Goal: Information Seeking & Learning: Check status

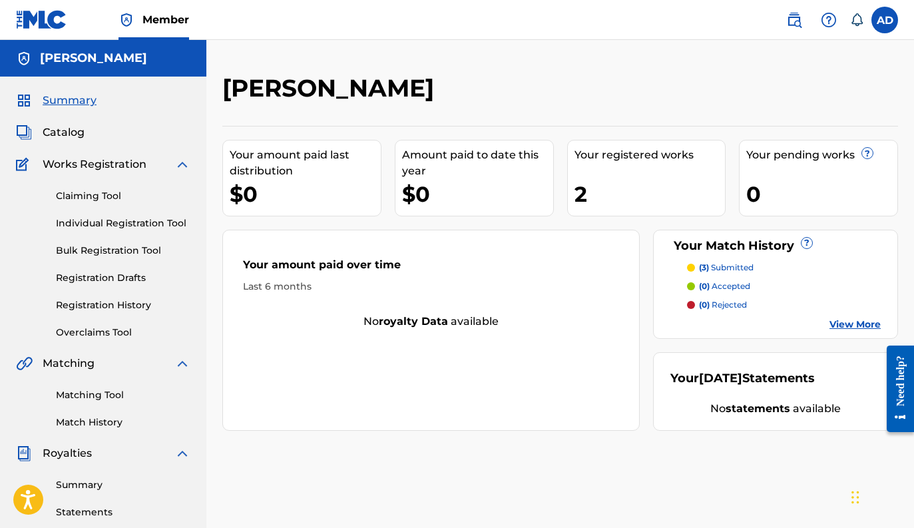
click at [107, 305] on link "Registration History" at bounding box center [123, 305] width 134 height 14
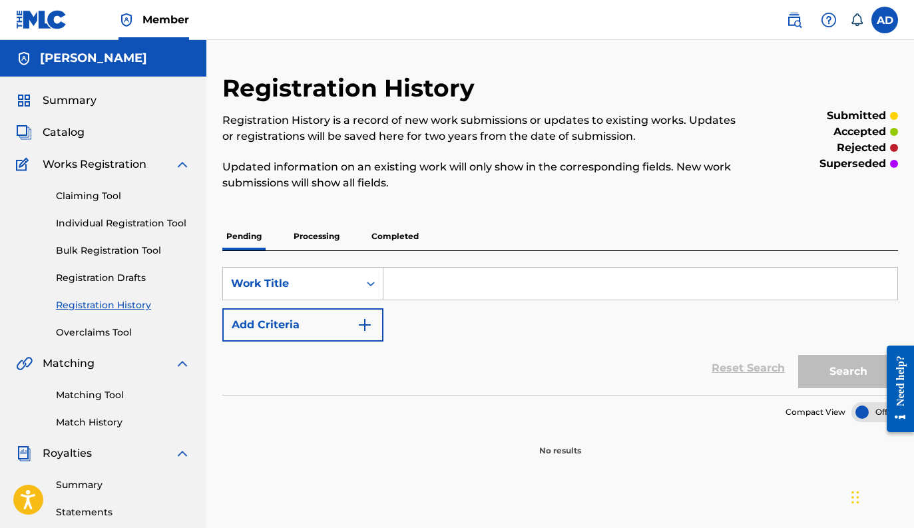
click at [310, 242] on p "Processing" at bounding box center [316, 236] width 54 height 28
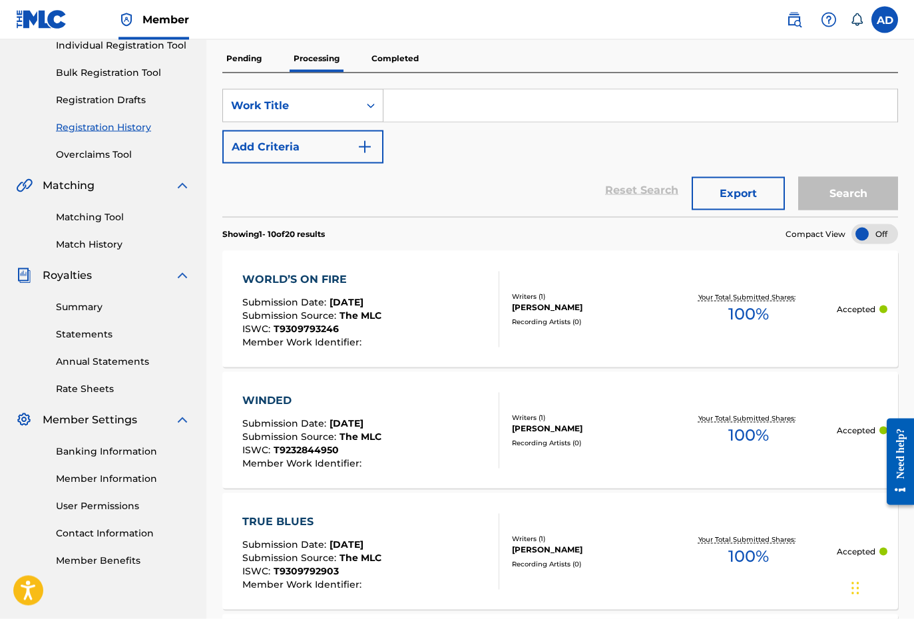
scroll to position [178, 0]
click at [411, 325] on div "WORLD’S ON FIRE Submission Date : [DATE] Submission Source : The MLC ISWC : T93…" at bounding box center [370, 309] width 257 height 76
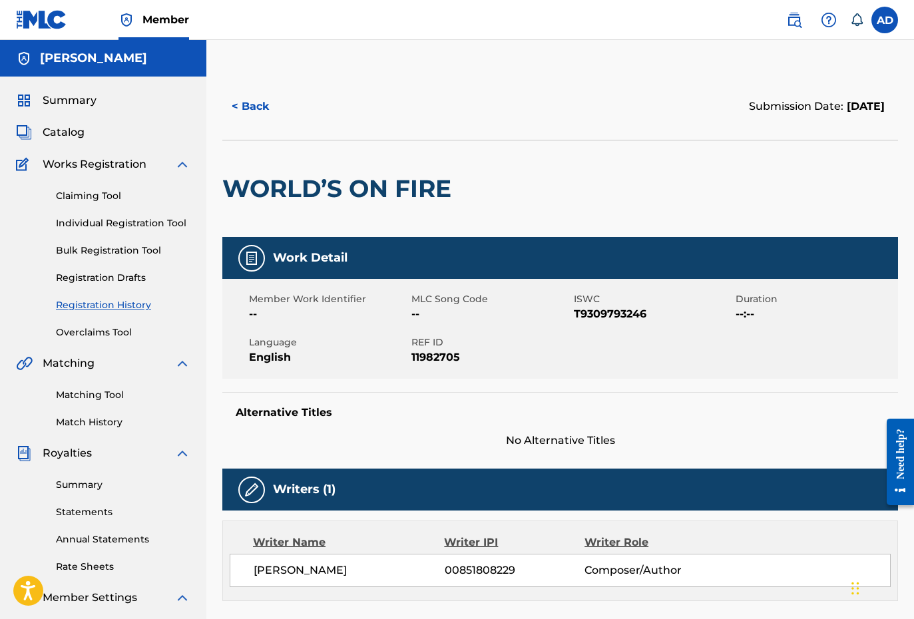
click at [243, 104] on button "< Back" at bounding box center [262, 106] width 80 height 33
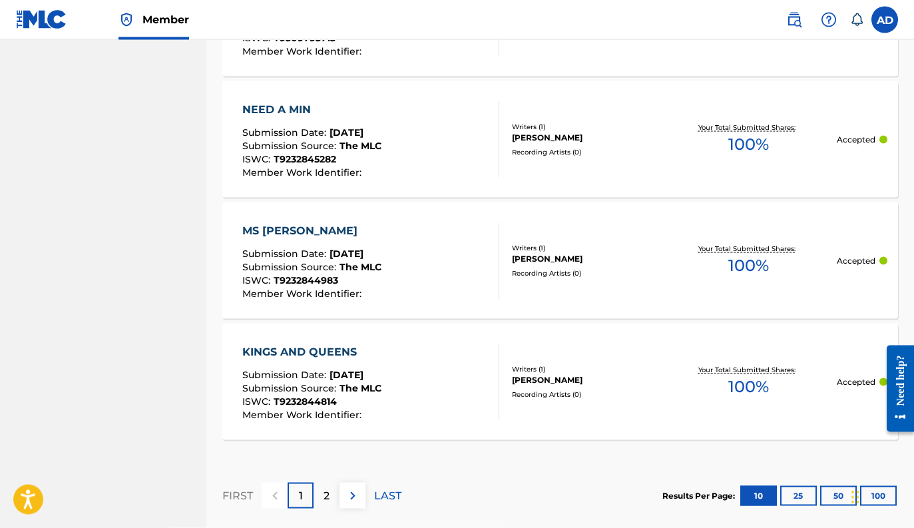
scroll to position [1261, 0]
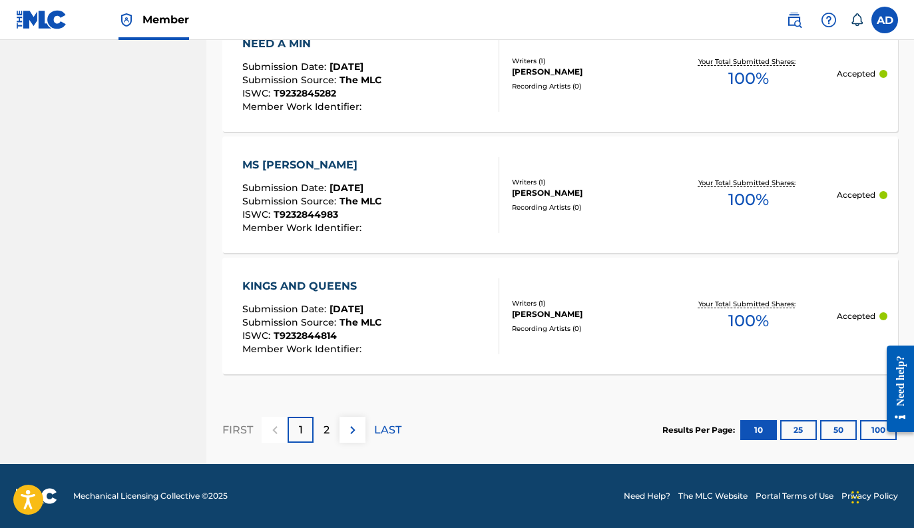
click at [355, 423] on img at bounding box center [353, 430] width 16 height 16
click at [278, 287] on div "CARRY ME" at bounding box center [311, 286] width 139 height 16
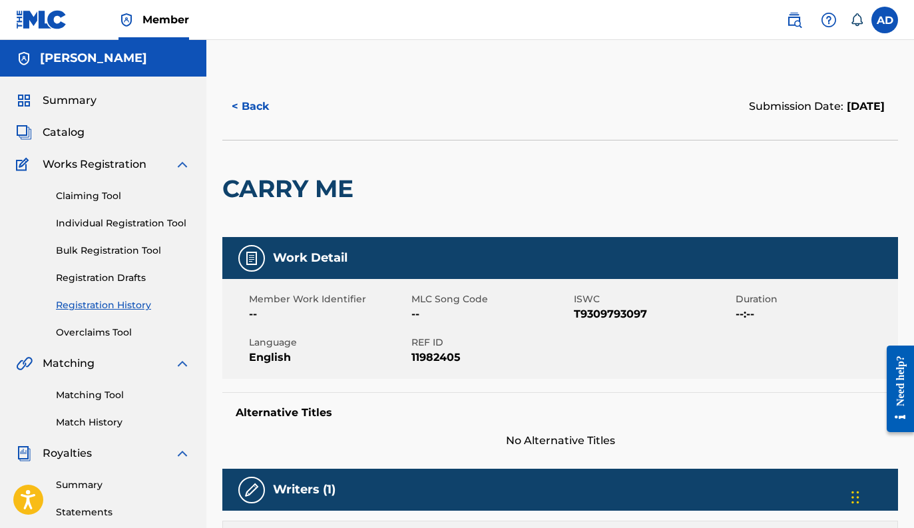
click at [240, 111] on button "< Back" at bounding box center [262, 106] width 80 height 33
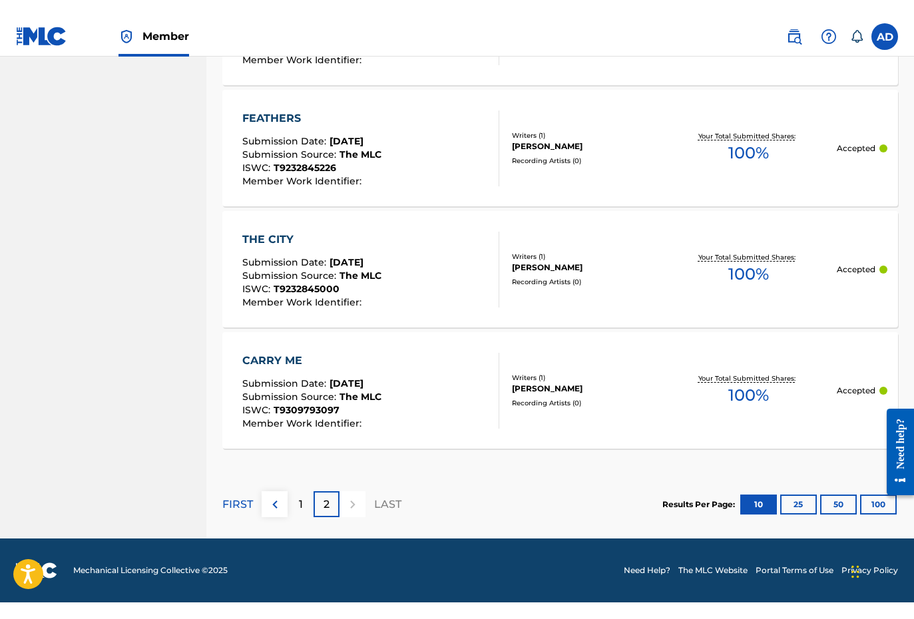
scroll to position [1170, 0]
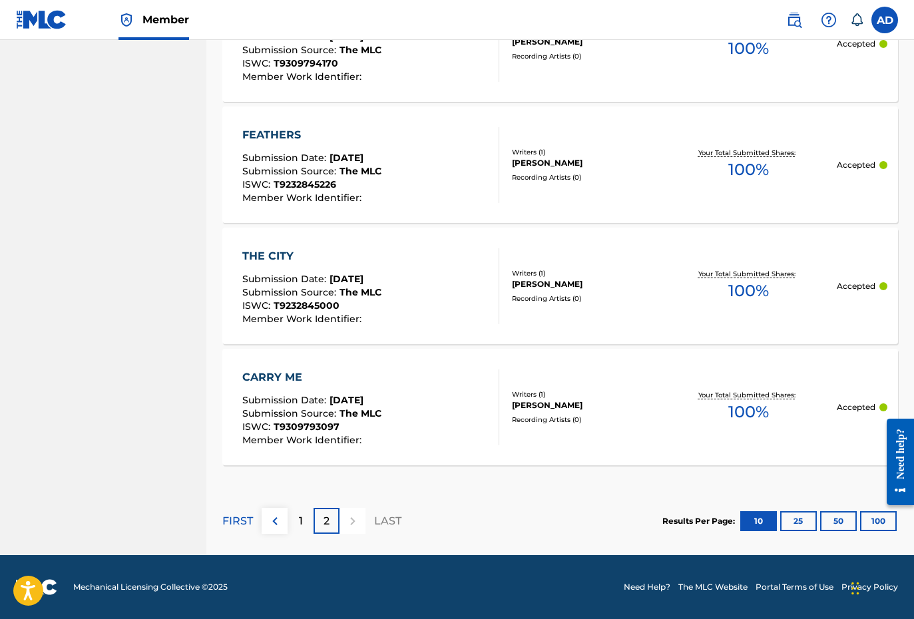
click at [301, 520] on p "1" at bounding box center [301, 521] width 4 height 16
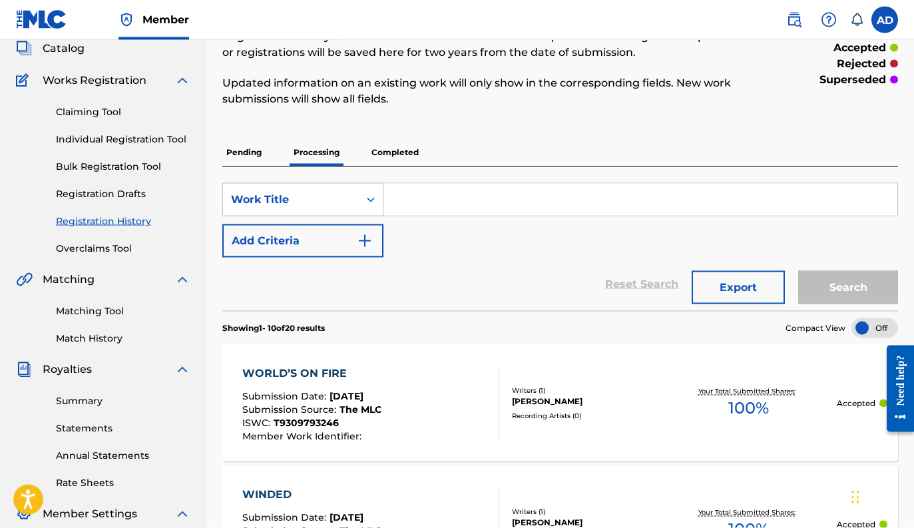
scroll to position [51, 0]
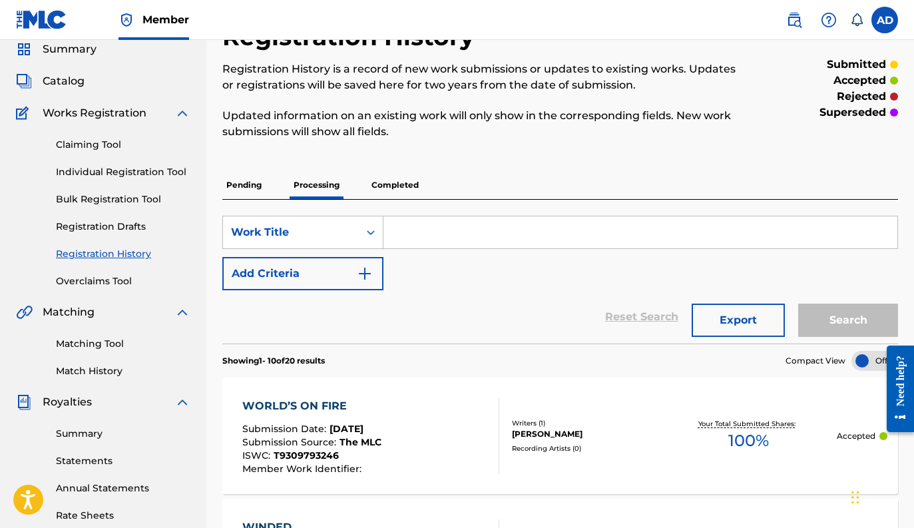
click at [388, 192] on p "Completed" at bounding box center [394, 185] width 55 height 28
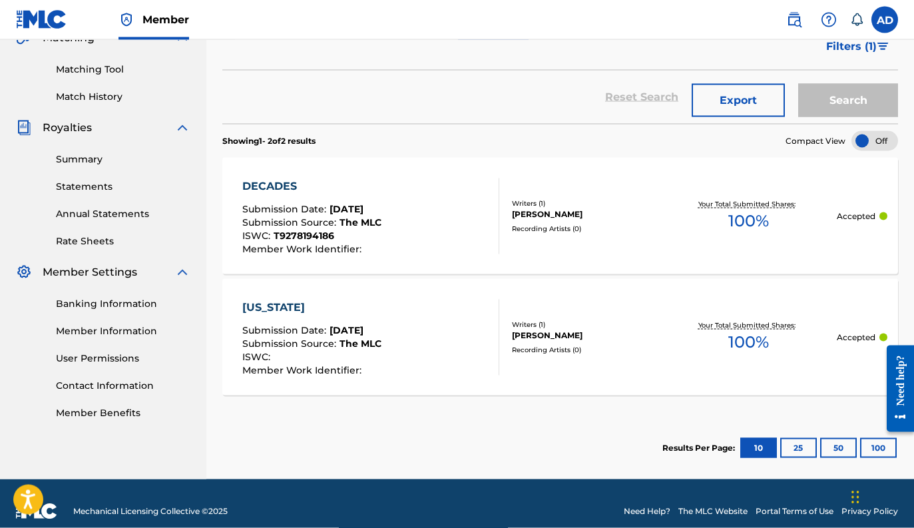
scroll to position [326, 0]
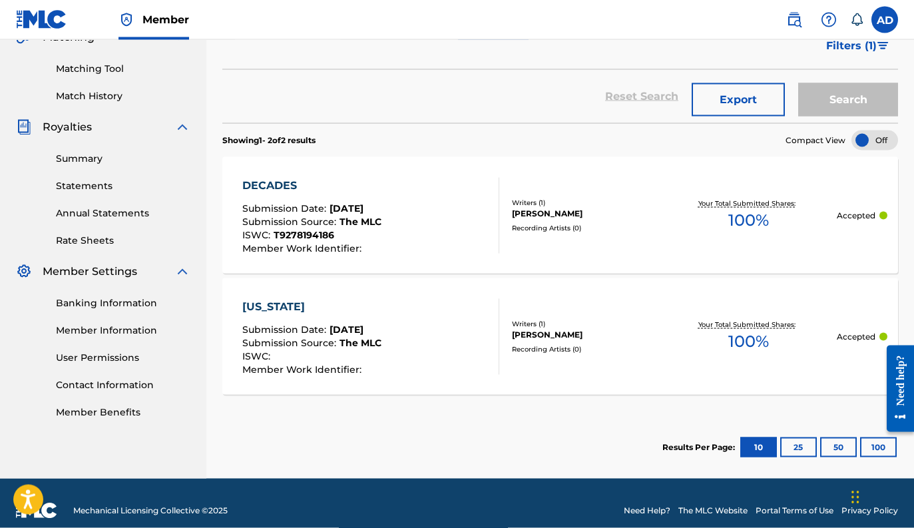
click at [354, 237] on div "ISWC : T9278194186" at bounding box center [311, 236] width 139 height 13
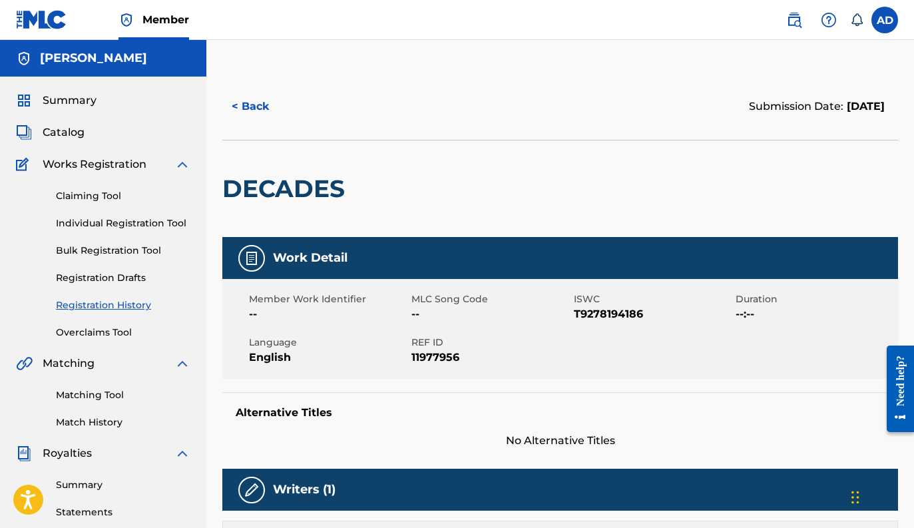
click at [254, 100] on button "< Back" at bounding box center [262, 106] width 80 height 33
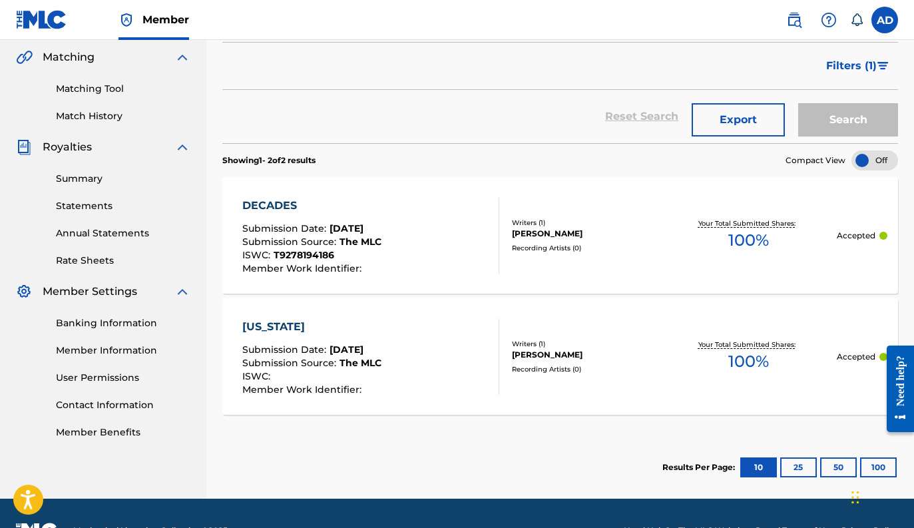
click at [324, 326] on div "[US_STATE]" at bounding box center [311, 327] width 139 height 16
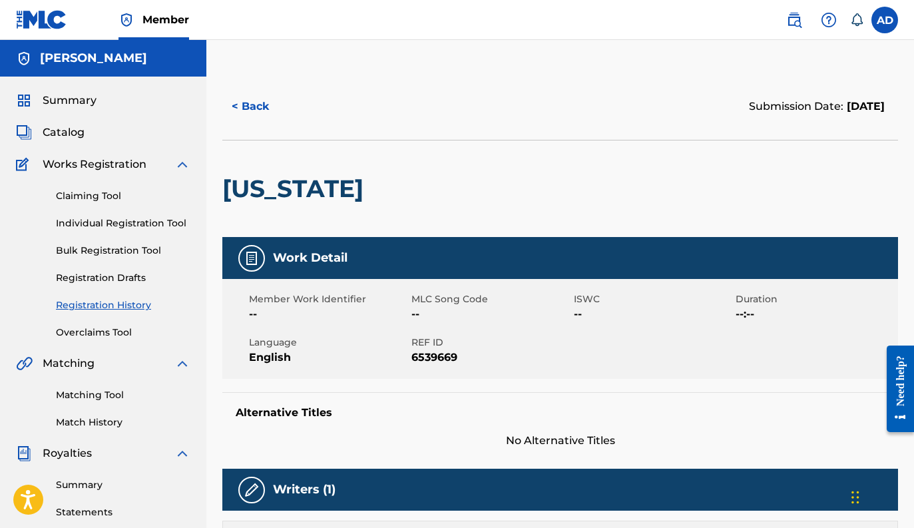
click at [250, 117] on button "< Back" at bounding box center [262, 106] width 80 height 33
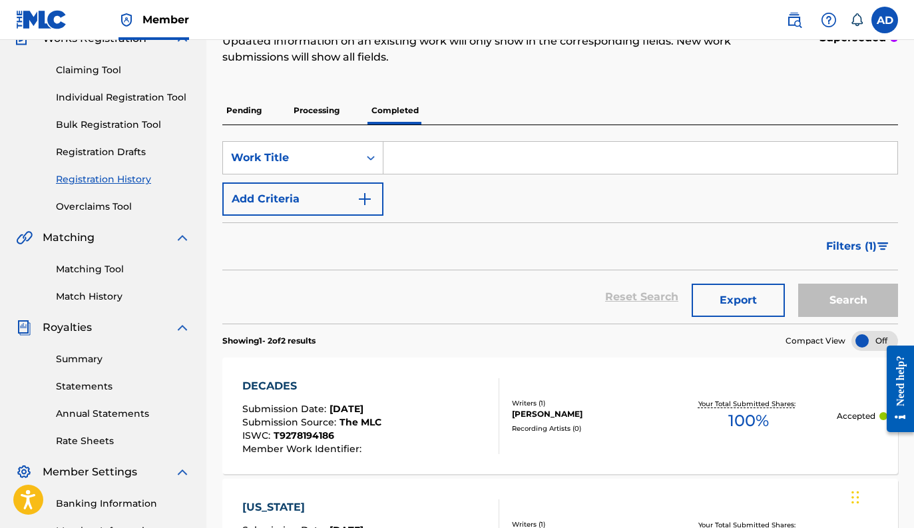
scroll to position [125, 0]
click at [252, 120] on p "Pending" at bounding box center [243, 111] width 43 height 28
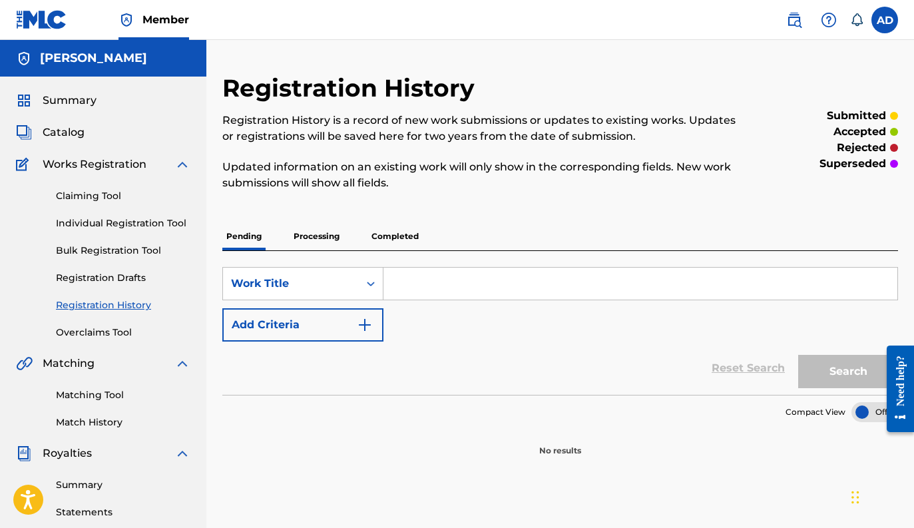
click at [71, 131] on span "Catalog" at bounding box center [64, 132] width 42 height 16
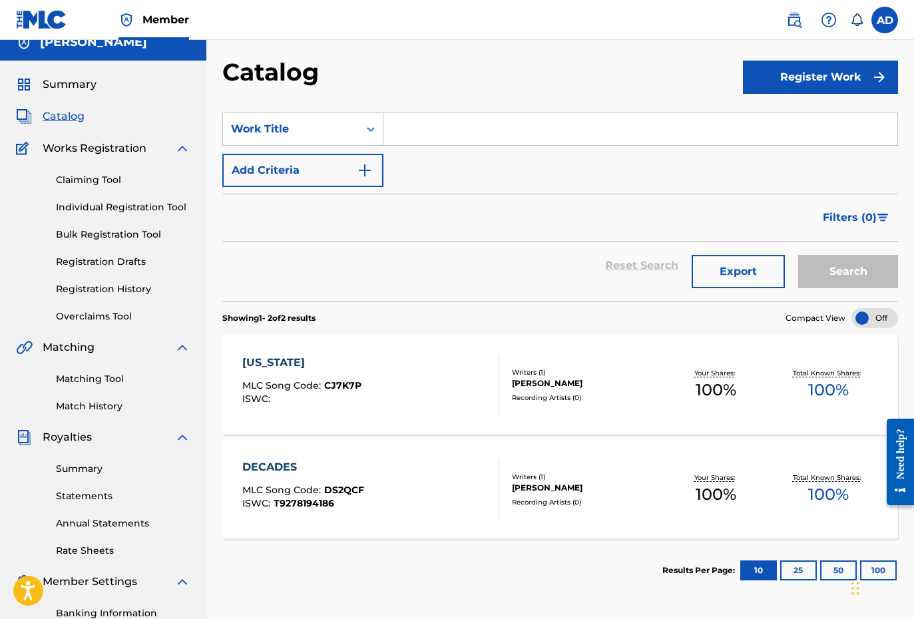
scroll to position [13, 0]
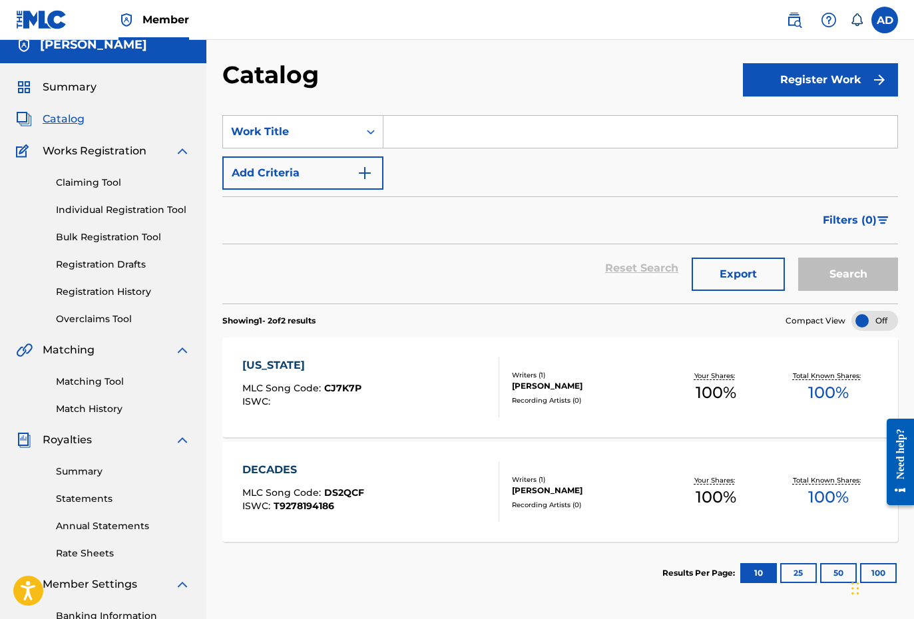
click at [64, 93] on span "Summary" at bounding box center [70, 87] width 54 height 16
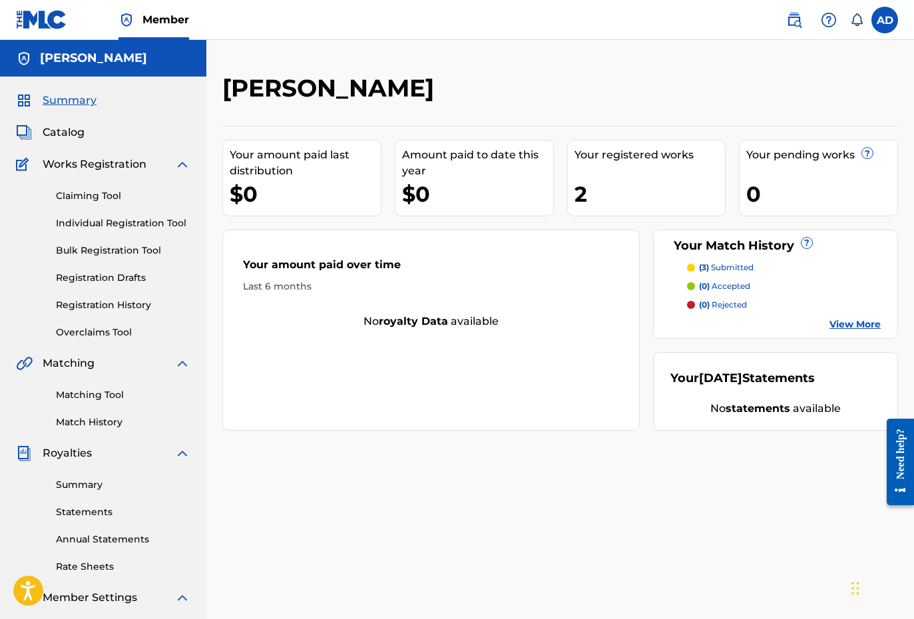
click at [858, 331] on link "View More" at bounding box center [854, 324] width 51 height 14
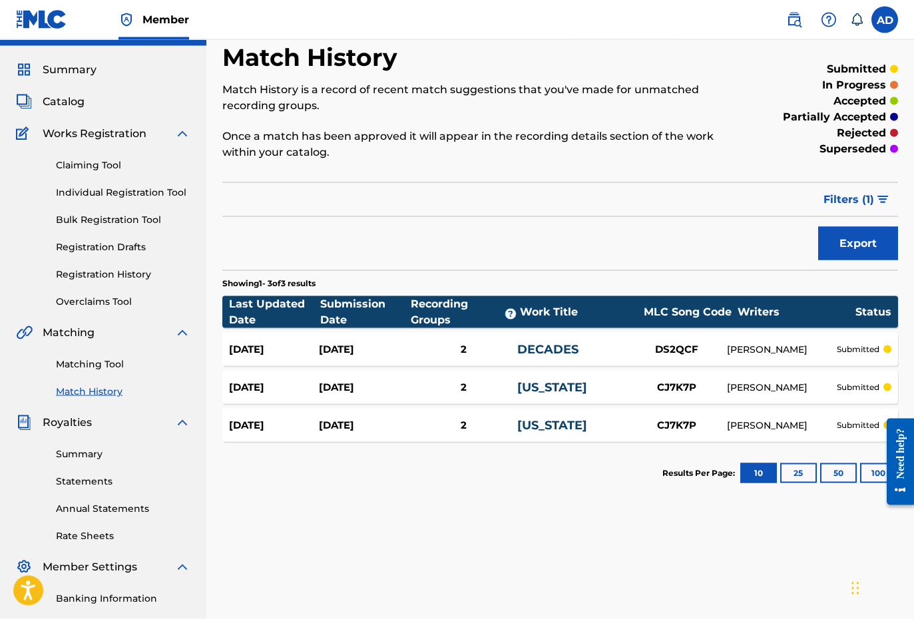
scroll to position [47, 0]
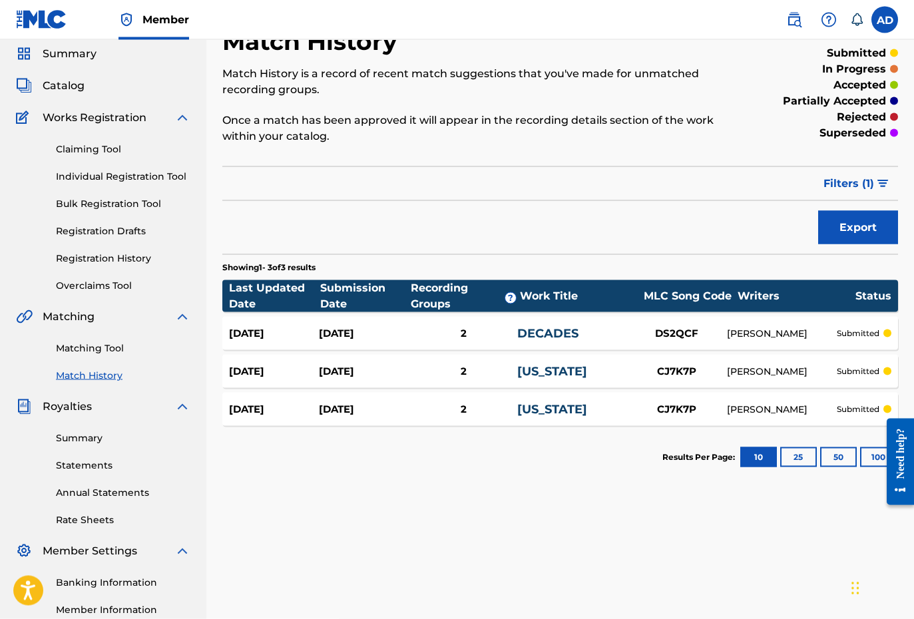
click at [98, 199] on link "Bulk Registration Tool" at bounding box center [123, 204] width 134 height 14
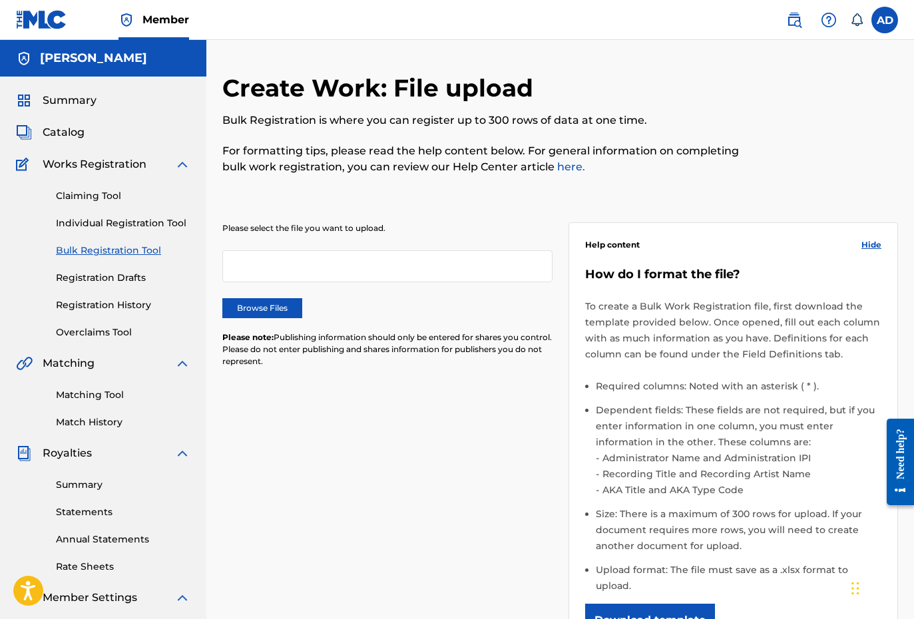
click at [91, 227] on link "Individual Registration Tool" at bounding box center [123, 223] width 134 height 14
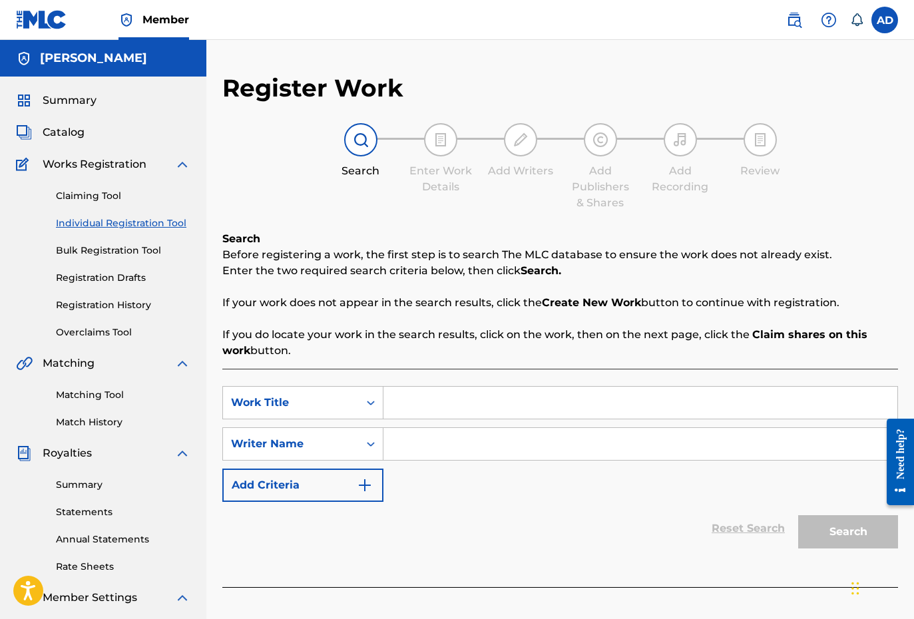
click at [93, 200] on link "Claiming Tool" at bounding box center [123, 196] width 134 height 14
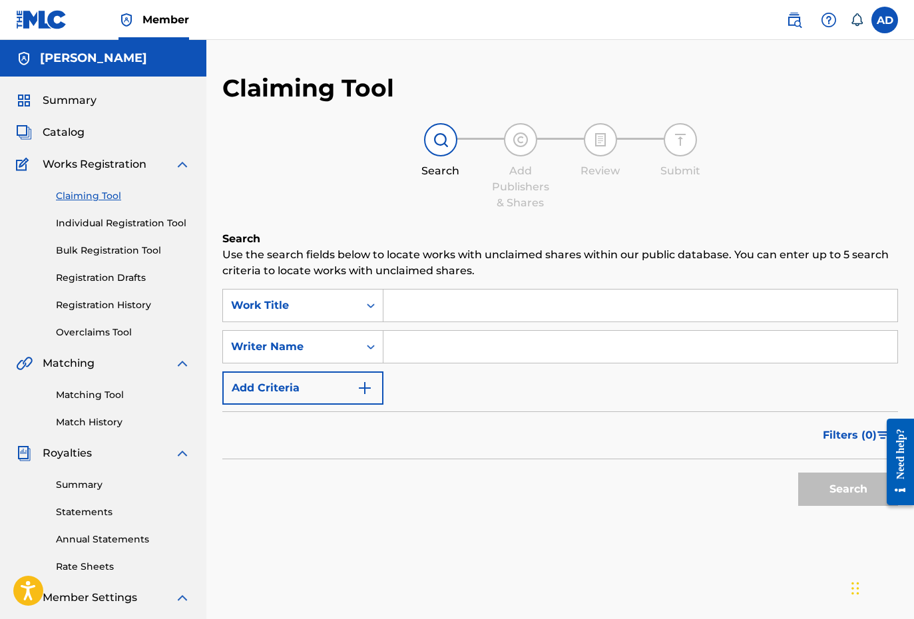
click at [105, 425] on link "Match History" at bounding box center [123, 422] width 134 height 14
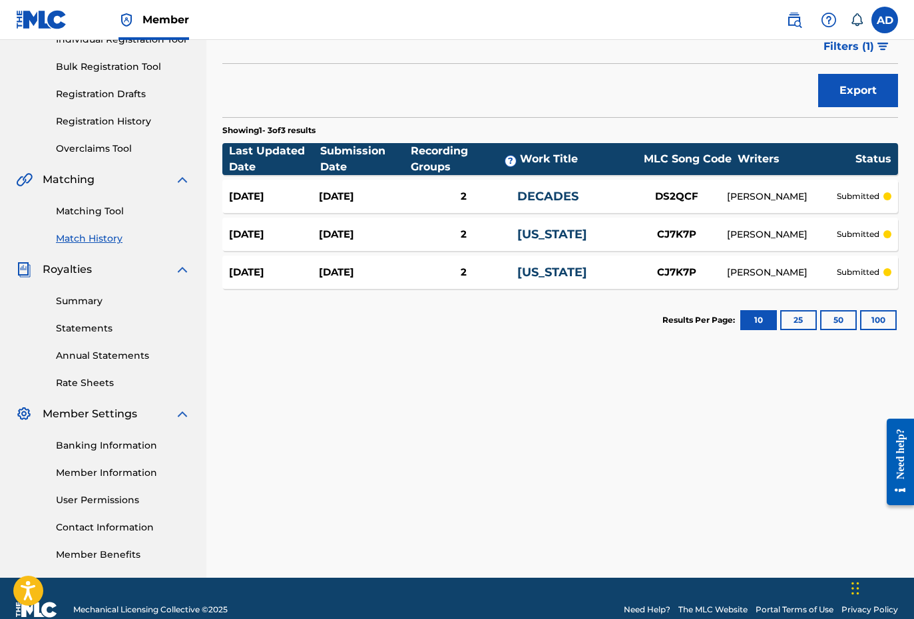
scroll to position [184, 0]
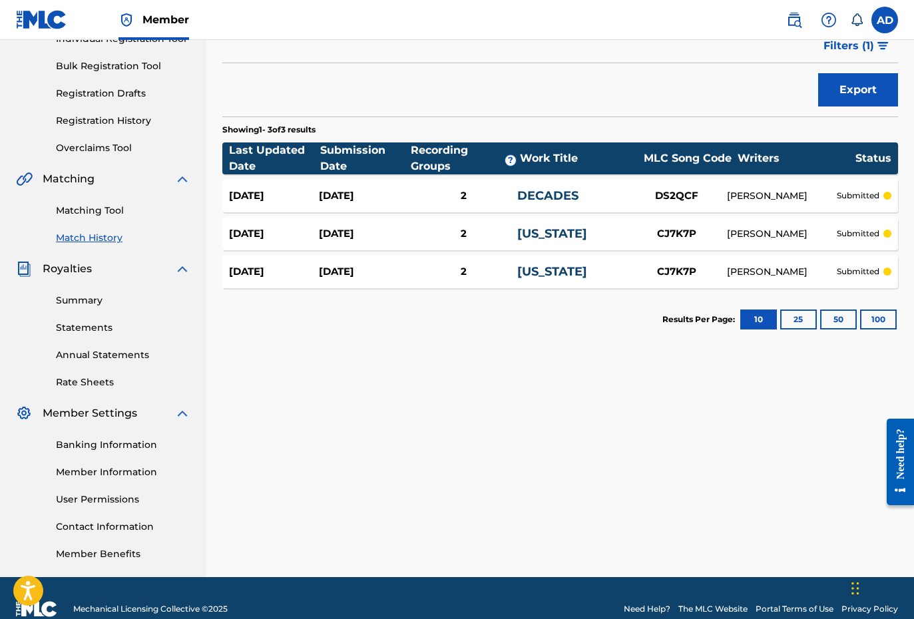
click at [108, 472] on link "Member Information" at bounding box center [123, 472] width 134 height 14
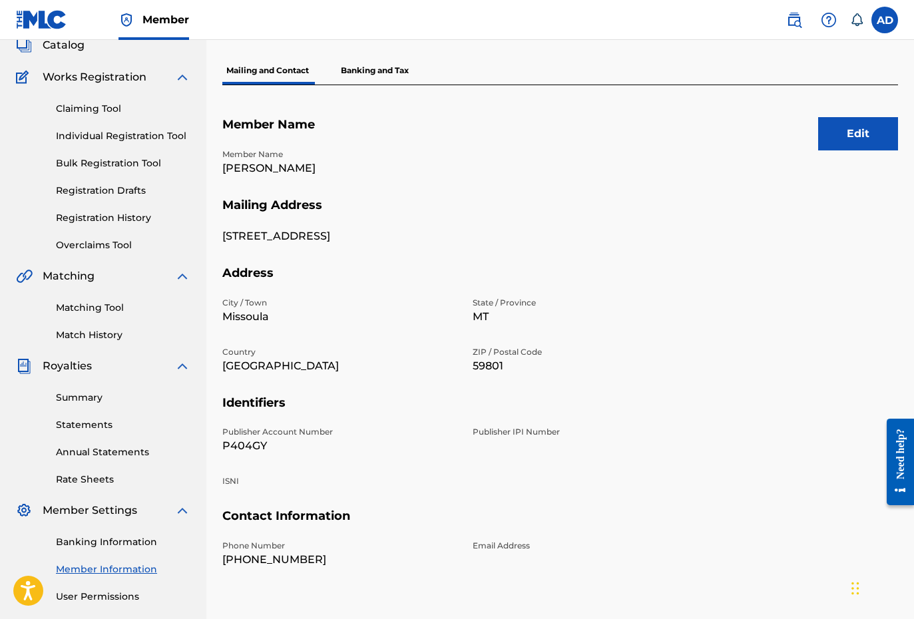
scroll to position [73, 0]
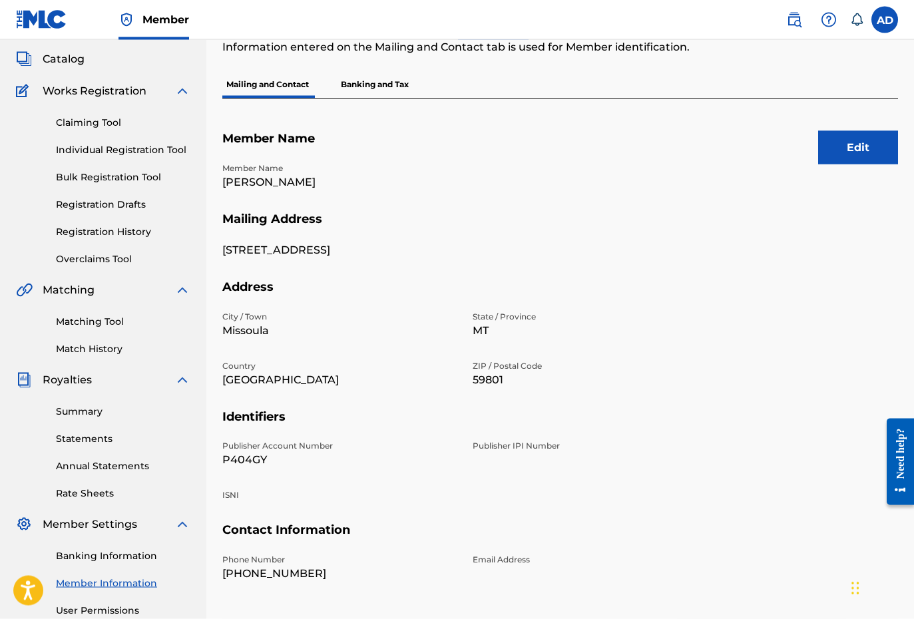
click at [87, 319] on link "Matching Tool" at bounding box center [123, 322] width 134 height 14
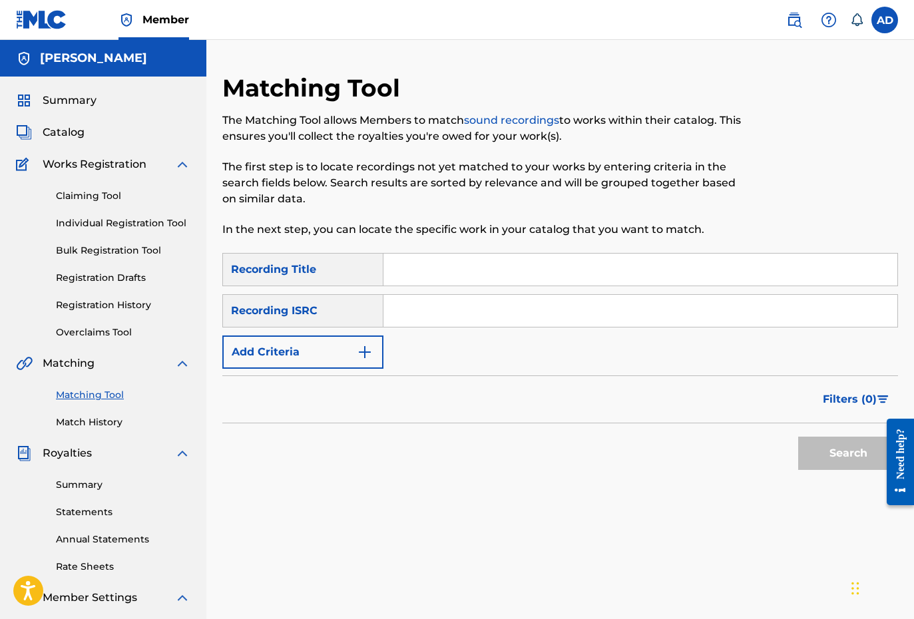
click at [452, 277] on input "Search Form" at bounding box center [640, 270] width 514 height 32
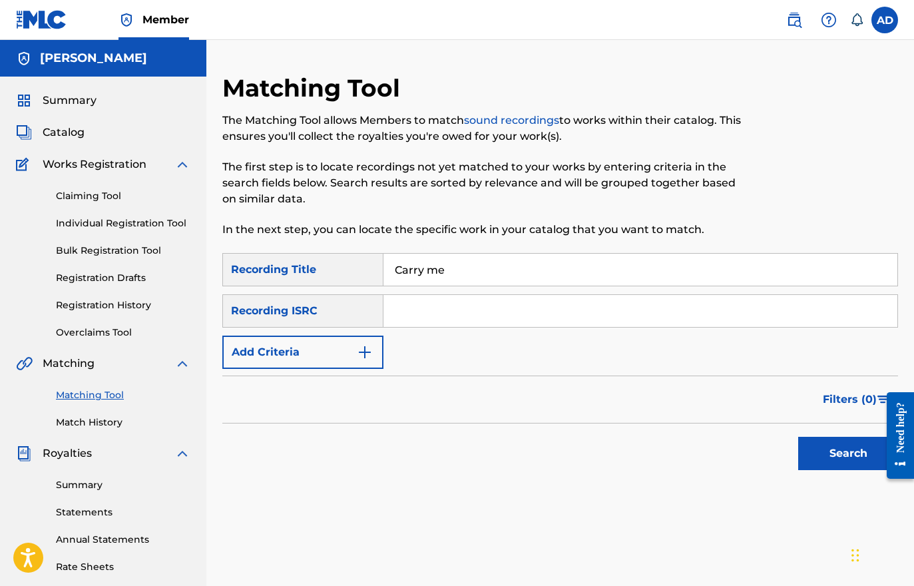
type input "Carry me"
click at [350, 355] on button "Add Criteria" at bounding box center [302, 351] width 161 height 33
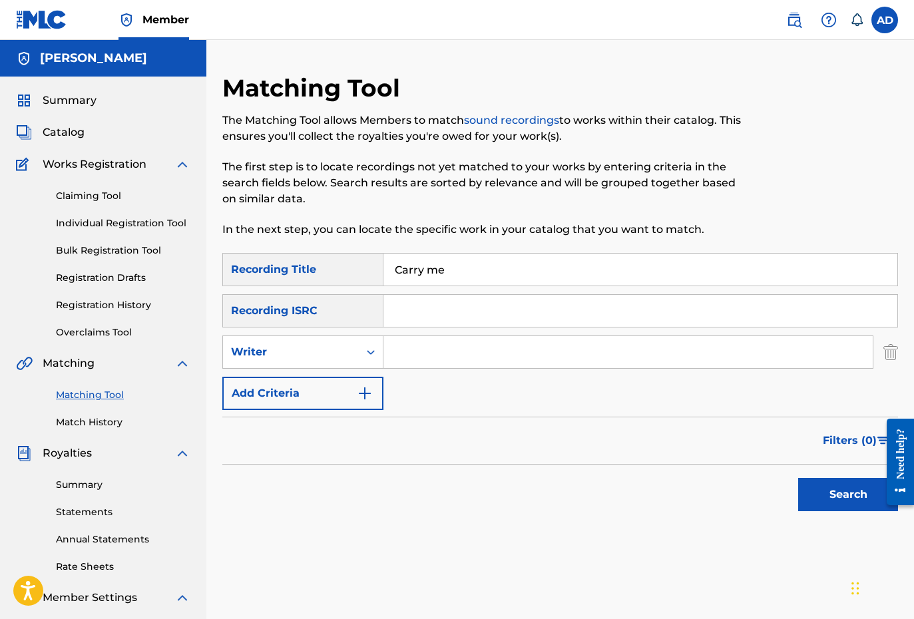
click at [360, 391] on img "Search Form" at bounding box center [365, 393] width 16 height 16
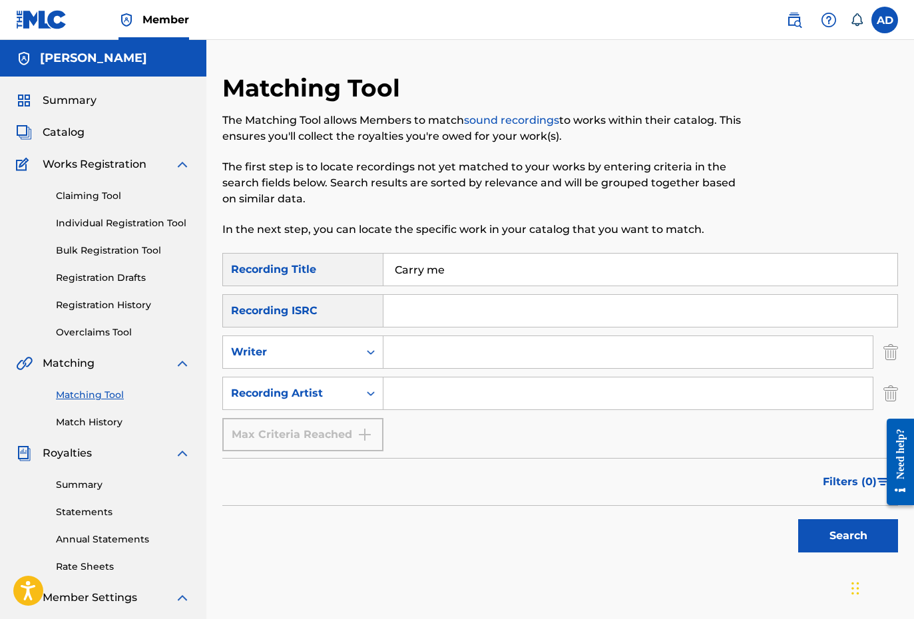
click at [417, 393] on input "Search Form" at bounding box center [627, 393] width 489 height 32
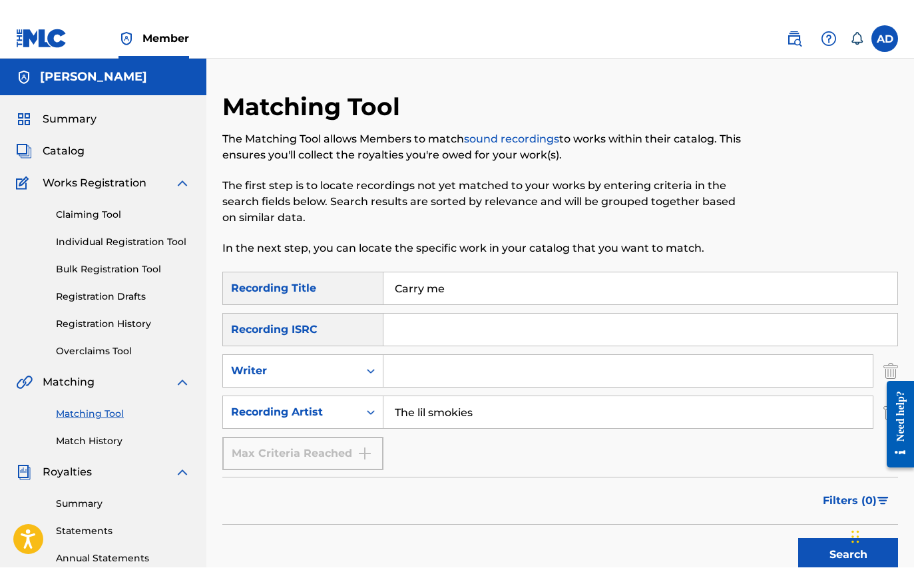
scroll to position [49, 0]
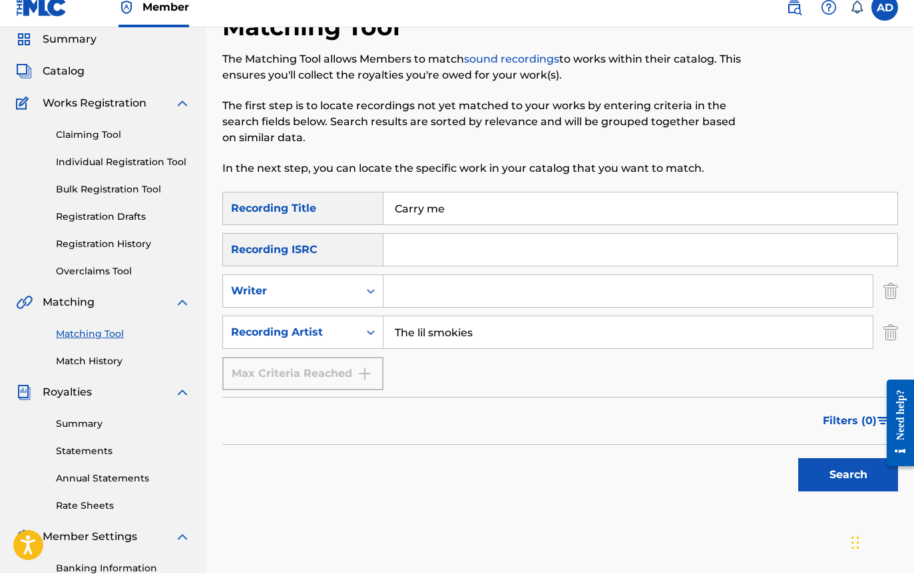
type input "The lil smokies"
click at [835, 474] on button "Search" at bounding box center [848, 486] width 100 height 33
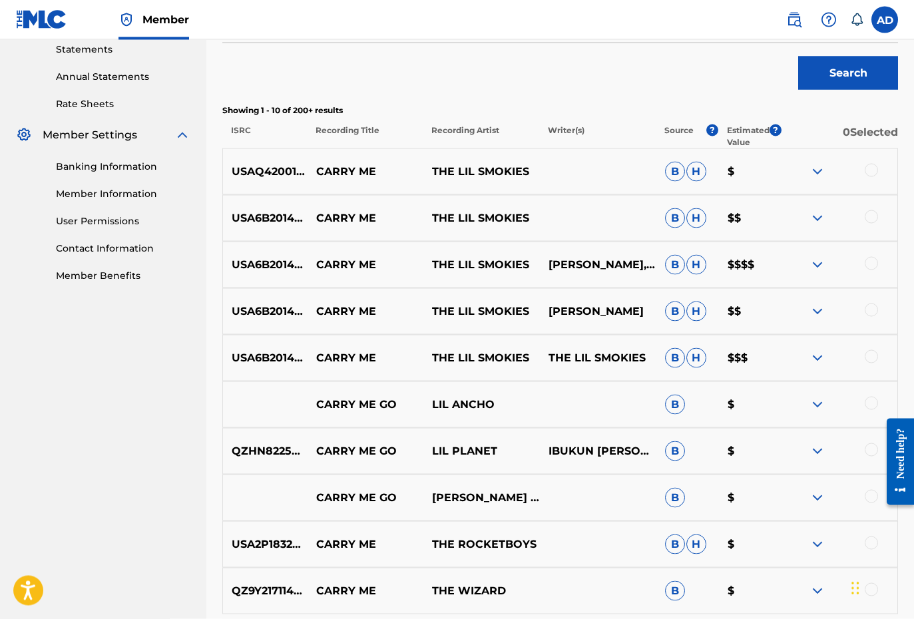
scroll to position [463, 0]
click at [890, 168] on div at bounding box center [839, 171] width 116 height 16
click at [872, 172] on div at bounding box center [870, 169] width 13 height 13
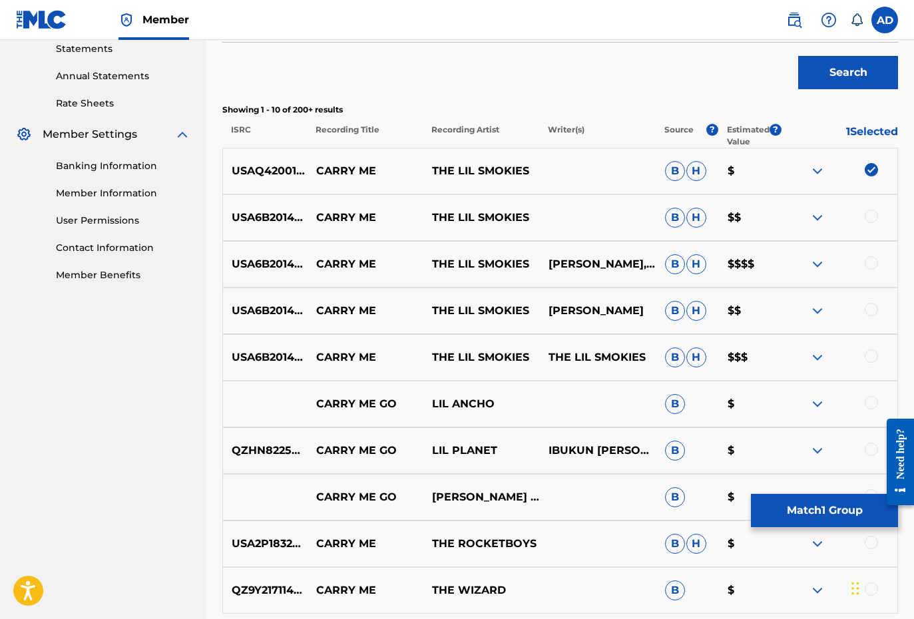
click at [876, 214] on div at bounding box center [870, 216] width 13 height 13
click at [872, 255] on div "USA6B2014402 CARRY ME THE LIL SMOKIES [PERSON_NAME], THE LIL SMOKIES B H $$$$" at bounding box center [559, 264] width 675 height 47
click at [871, 310] on div at bounding box center [870, 309] width 13 height 13
click at [872, 363] on div at bounding box center [839, 357] width 116 height 16
click at [876, 353] on div at bounding box center [870, 355] width 13 height 13
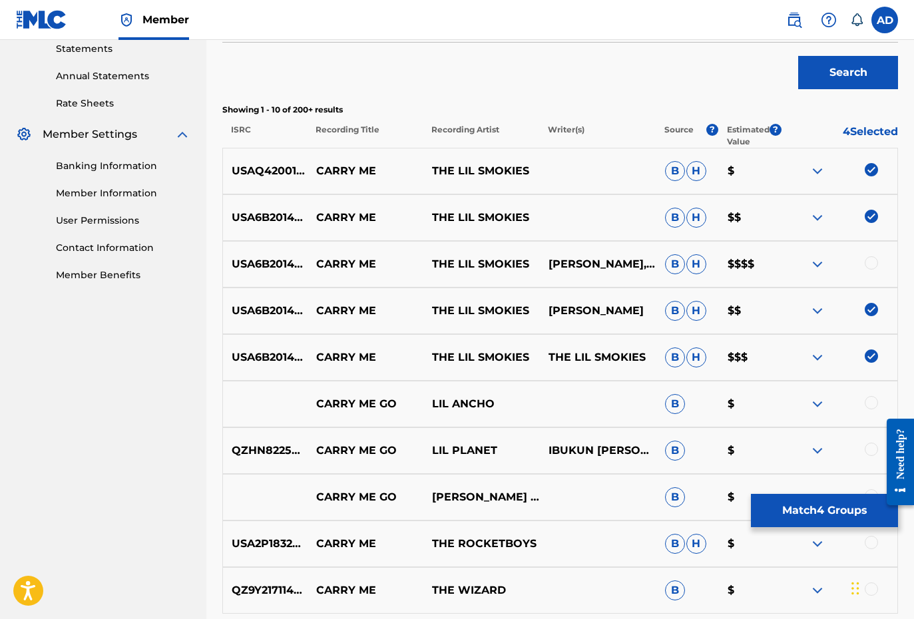
click at [870, 272] on div "USA6B2014402 CARRY ME THE LIL SMOKIES [PERSON_NAME], THE LIL SMOKIES B H $$$$" at bounding box center [559, 264] width 675 height 47
click at [872, 270] on div at bounding box center [839, 264] width 116 height 16
click at [870, 262] on div at bounding box center [870, 262] width 13 height 13
click at [849, 74] on button "Search" at bounding box center [848, 72] width 100 height 33
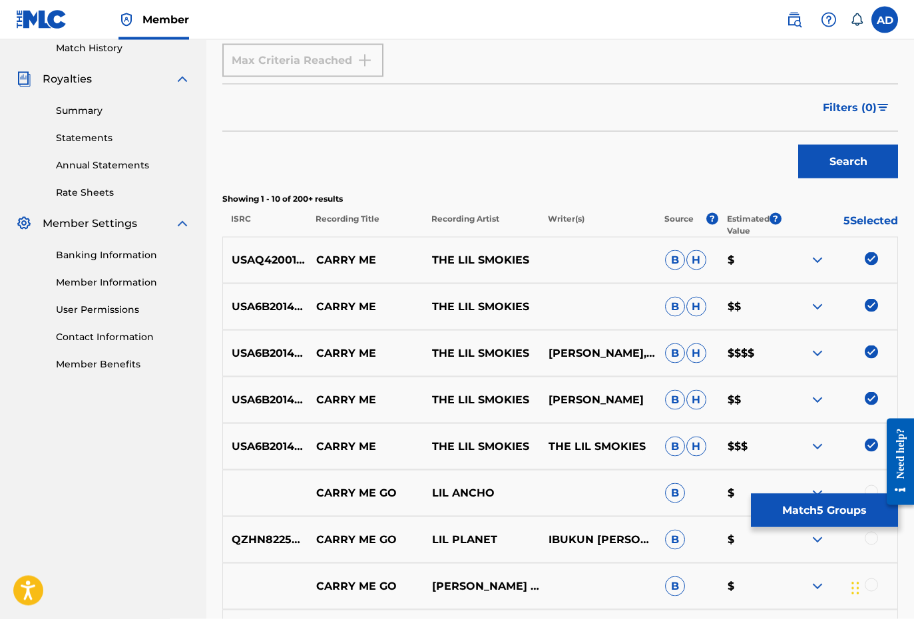
scroll to position [375, 0]
click at [805, 510] on button "Match 5 Groups" at bounding box center [824, 510] width 147 height 33
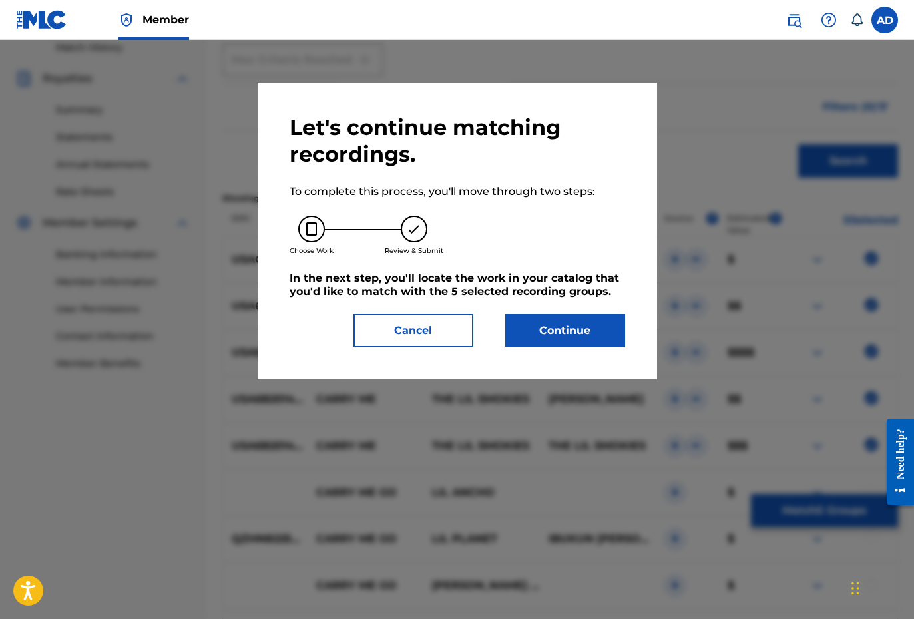
click at [562, 335] on button "Continue" at bounding box center [565, 330] width 120 height 33
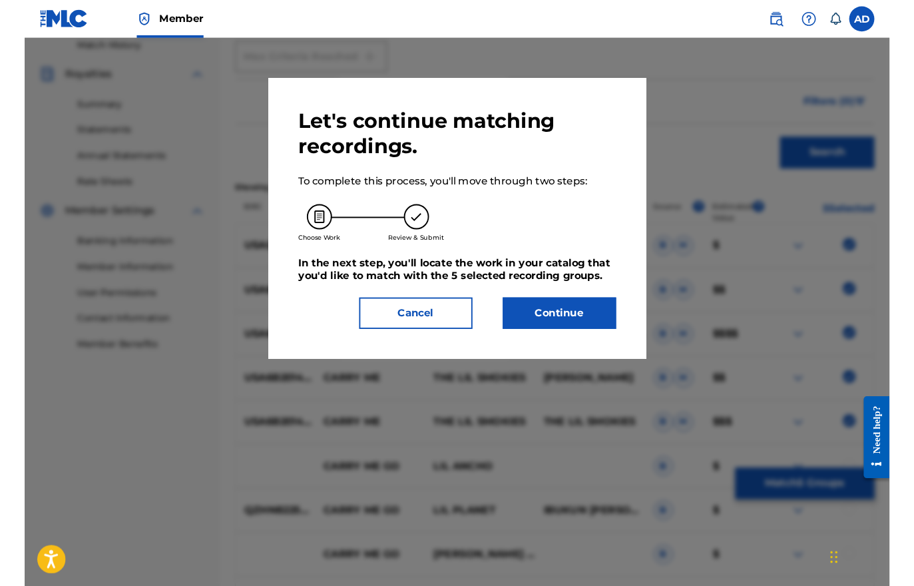
scroll to position [206, 0]
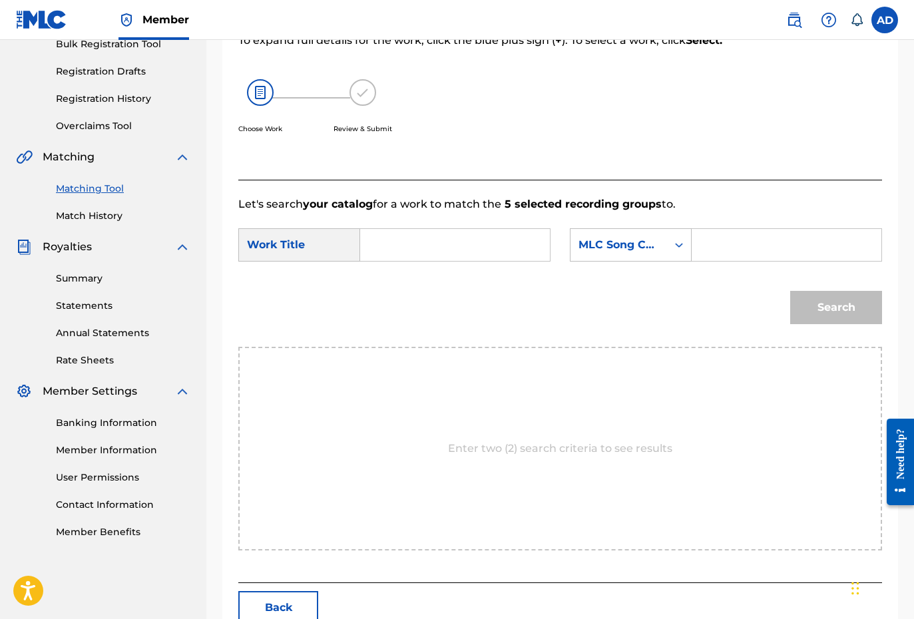
click at [427, 252] on input "Search Form" at bounding box center [454, 245] width 167 height 32
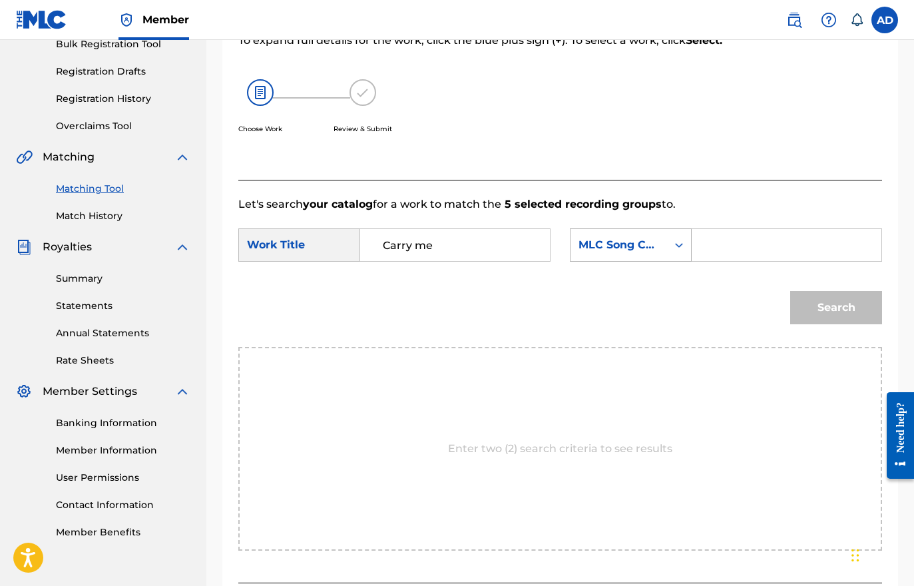
type input "Carry me"
click at [630, 250] on div "MLC Song Code" at bounding box center [618, 245] width 81 height 16
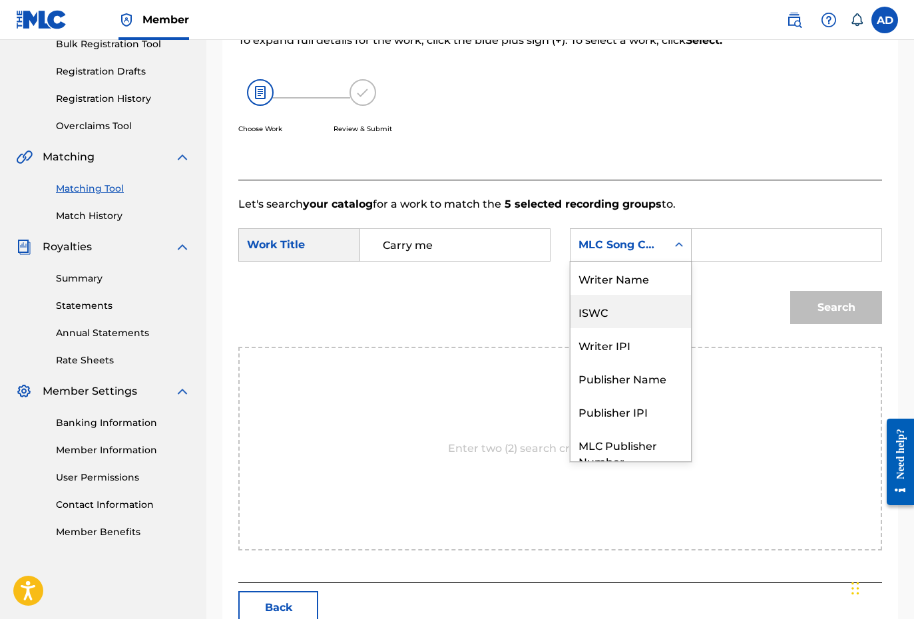
scroll to position [0, 0]
click at [624, 276] on div "Writer Name" at bounding box center [630, 278] width 120 height 33
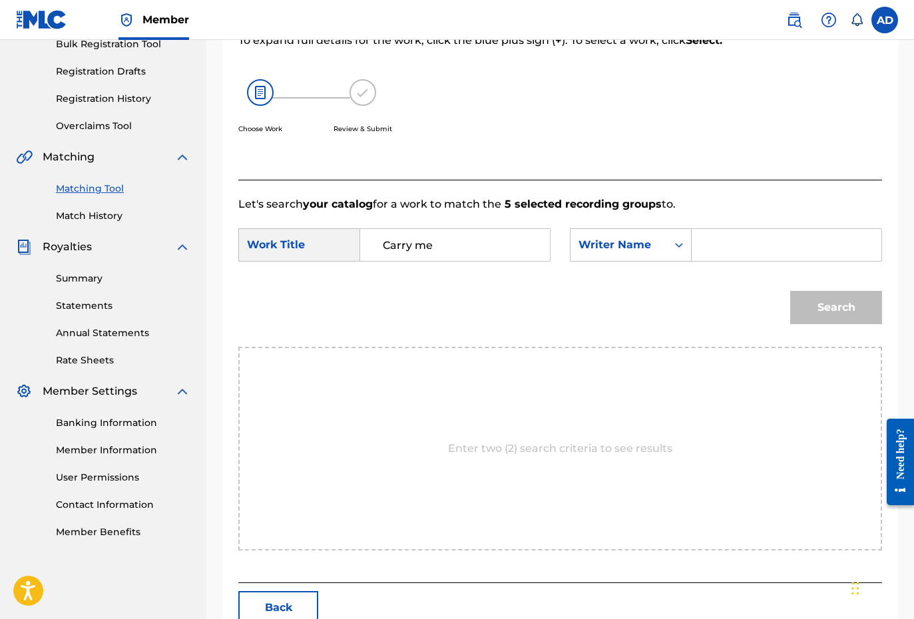
click at [744, 244] on input "Search Form" at bounding box center [786, 245] width 167 height 32
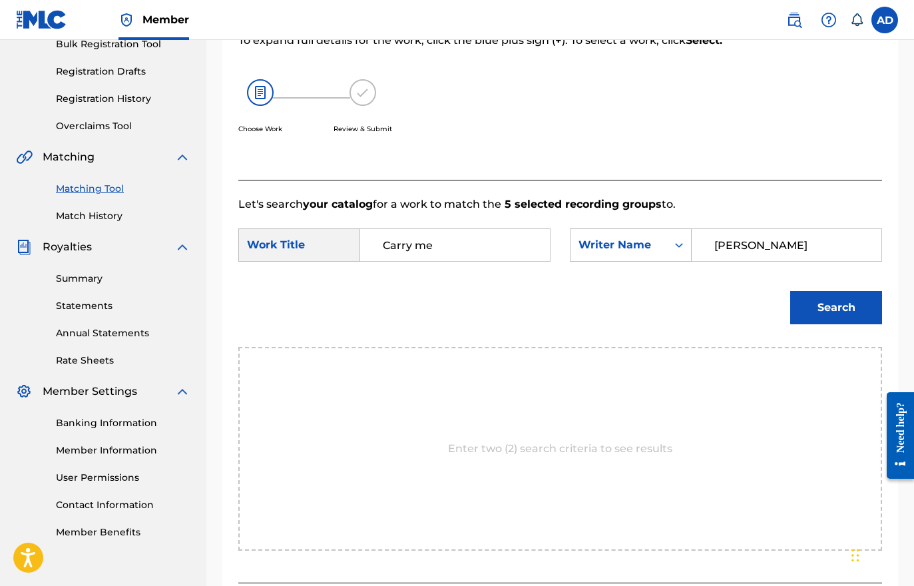
type input "[PERSON_NAME]"
click at [835, 300] on button "Search" at bounding box center [836, 307] width 92 height 33
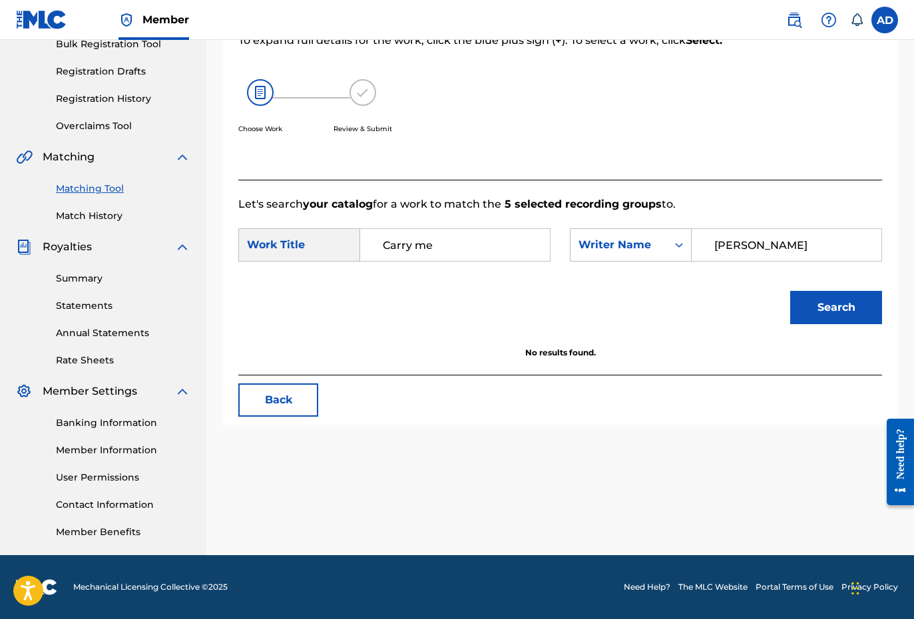
click at [276, 397] on html "Accessibility Screen-Reader Guide, Feedback, and Issue Reporting | New window M…" at bounding box center [457, 103] width 914 height 619
click at [276, 398] on button "Back" at bounding box center [278, 399] width 80 height 33
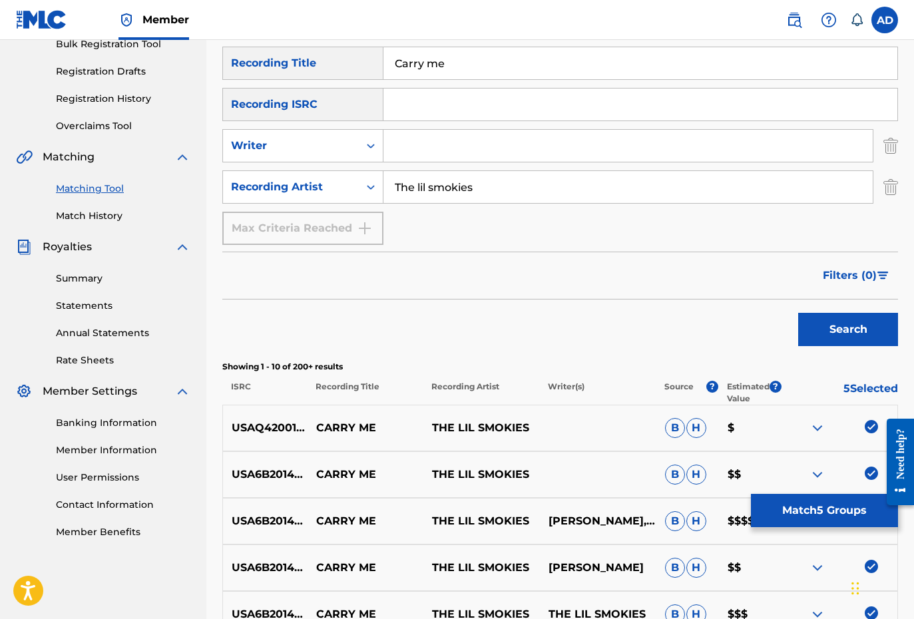
click at [65, 283] on link "Summary" at bounding box center [123, 279] width 134 height 14
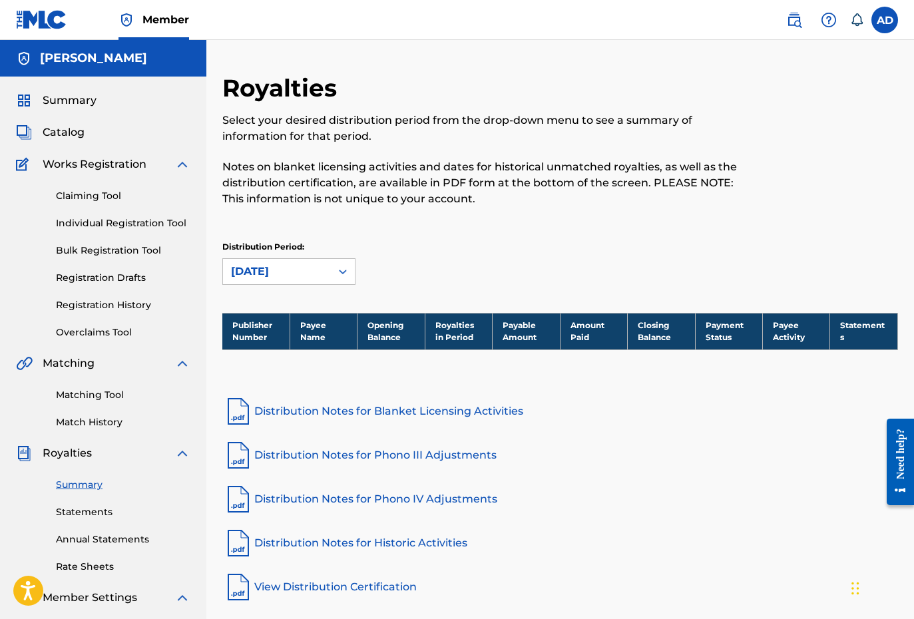
click at [91, 523] on div "Summary Statements Annual Statements Rate Sheets" at bounding box center [103, 517] width 174 height 112
click at [85, 516] on link "Statements" at bounding box center [123, 512] width 134 height 14
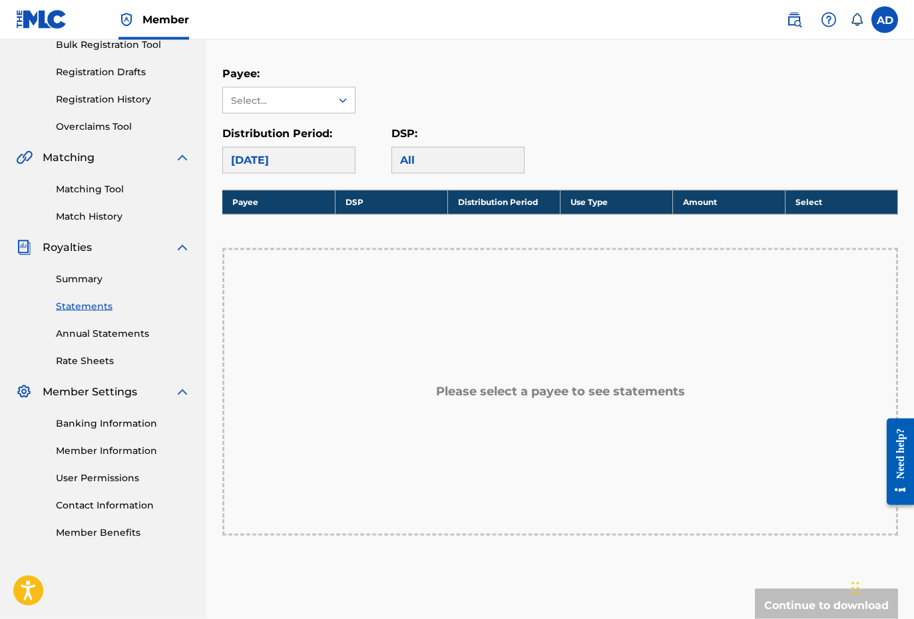
scroll to position [206, 0]
click at [121, 462] on div "Banking Information Member Information User Permissions Contact Information Mem…" at bounding box center [103, 469] width 174 height 140
click at [120, 450] on link "Member Information" at bounding box center [123, 450] width 134 height 14
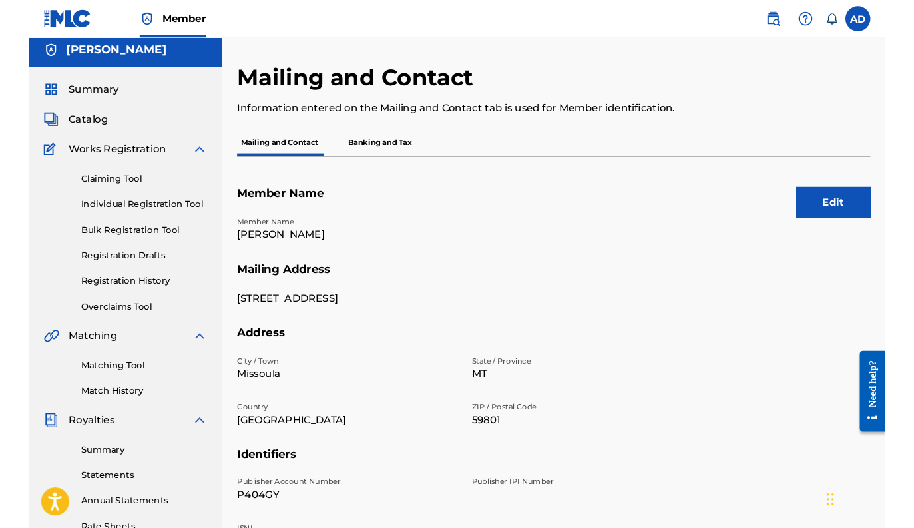
scroll to position [20, 0]
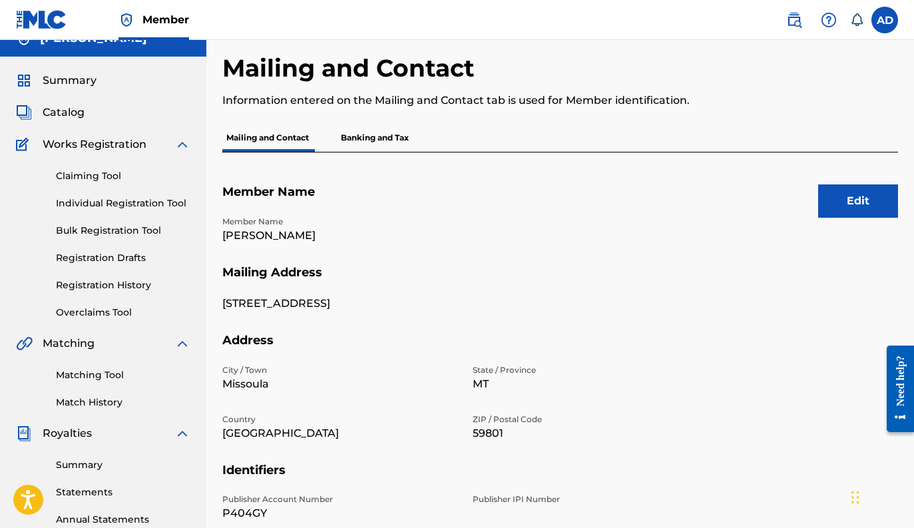
click at [91, 180] on link "Claiming Tool" at bounding box center [123, 176] width 134 height 14
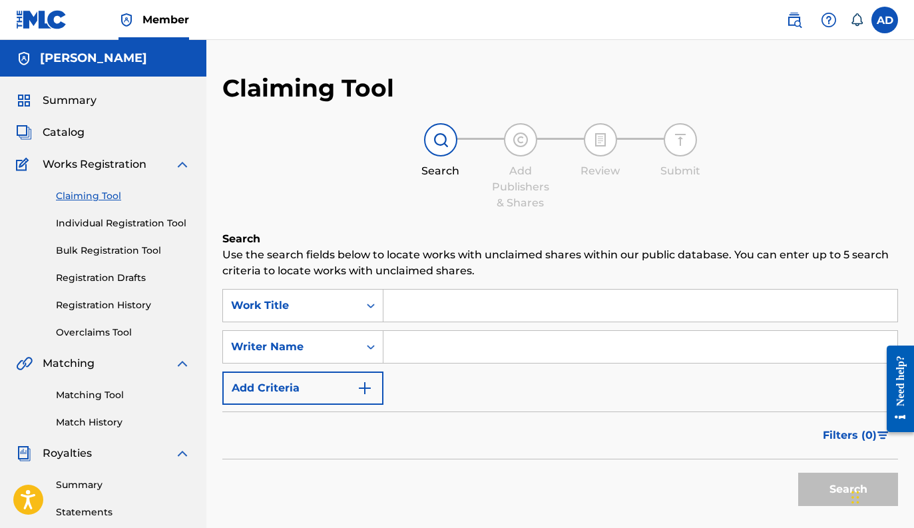
click at [109, 328] on link "Overclaims Tool" at bounding box center [123, 332] width 134 height 14
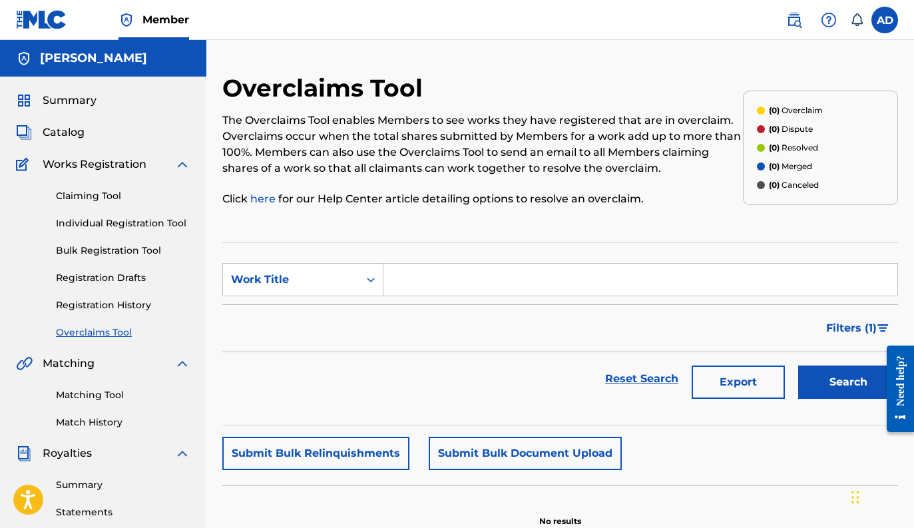
click at [111, 311] on link "Registration History" at bounding box center [123, 305] width 134 height 14
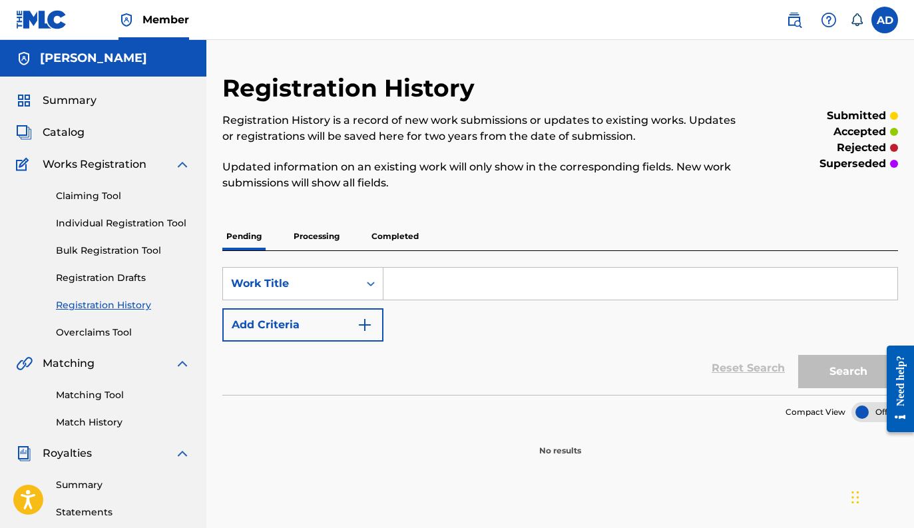
click at [314, 240] on p "Processing" at bounding box center [316, 236] width 54 height 28
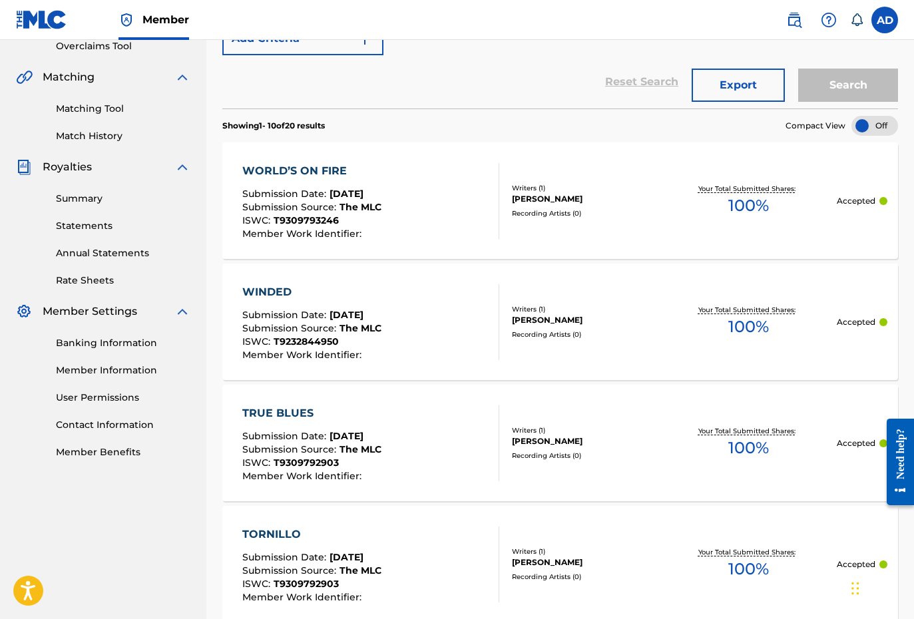
scroll to position [285, 0]
click at [329, 218] on span "T9309793246" at bounding box center [306, 221] width 65 height 12
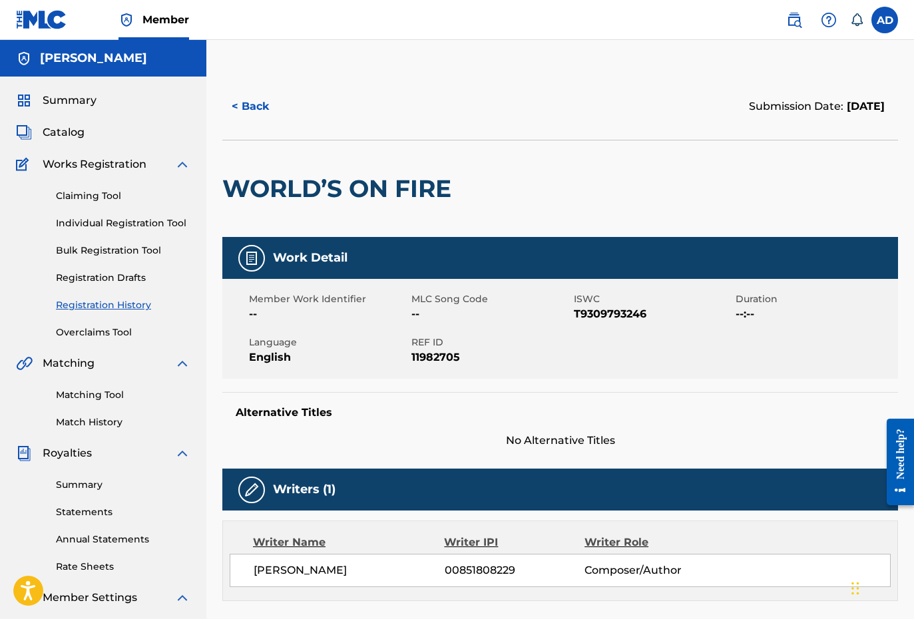
click at [246, 104] on button "< Back" at bounding box center [262, 106] width 80 height 33
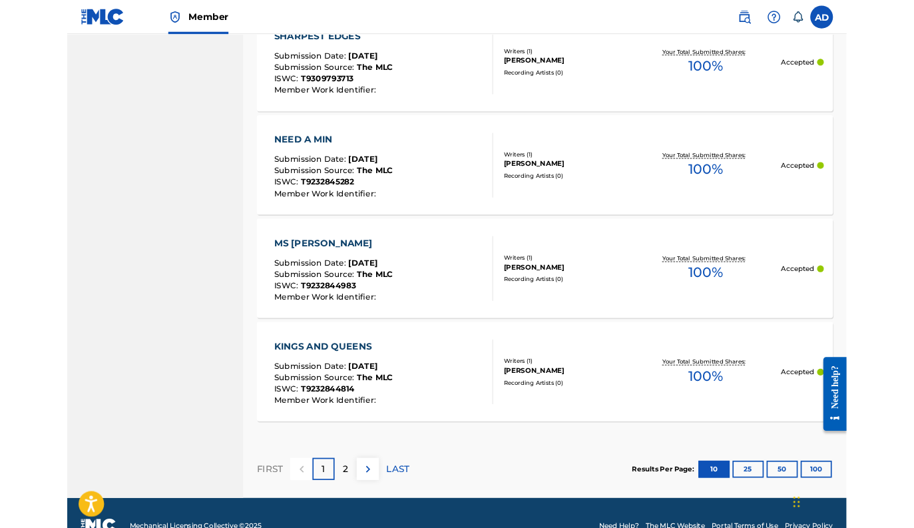
scroll to position [1261, 0]
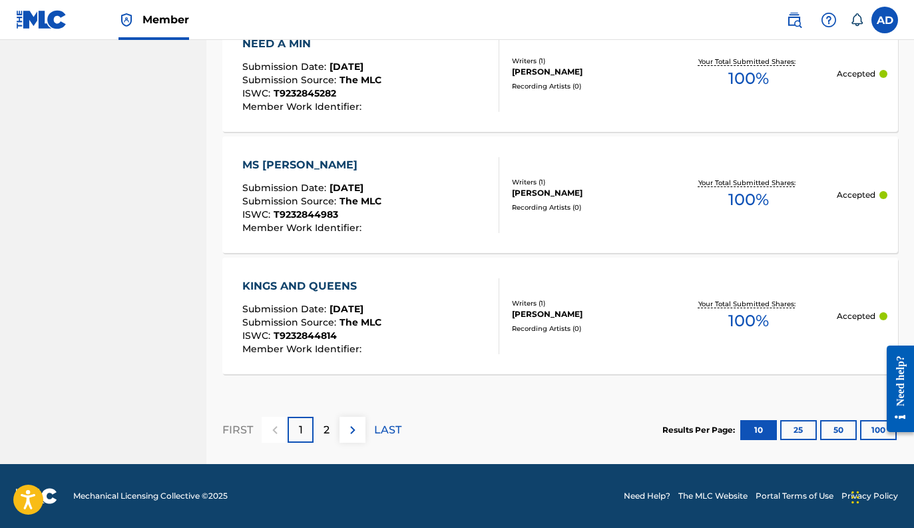
click at [333, 435] on div "2" at bounding box center [326, 430] width 26 height 26
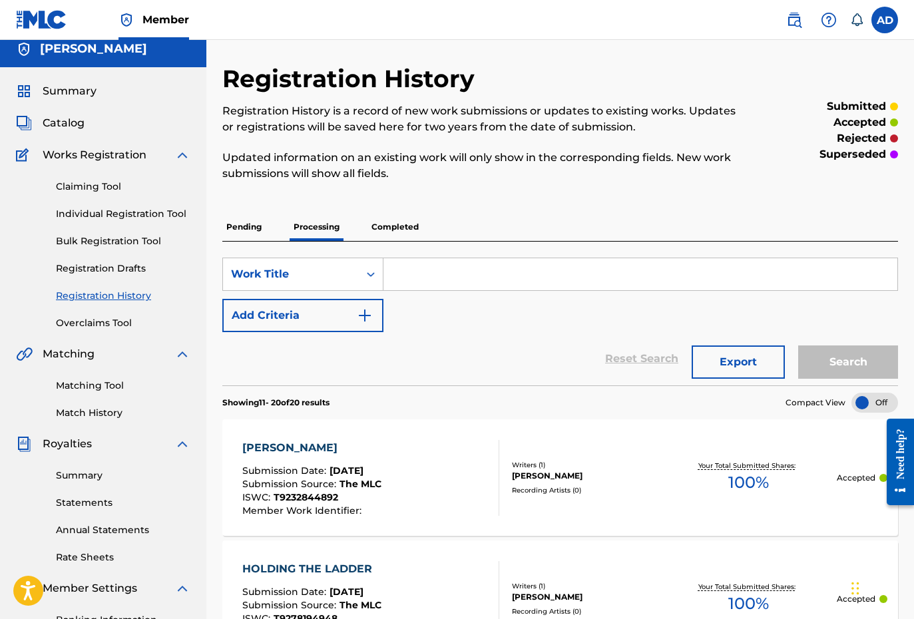
scroll to position [10, 0]
click at [388, 227] on p "Completed" at bounding box center [394, 226] width 55 height 28
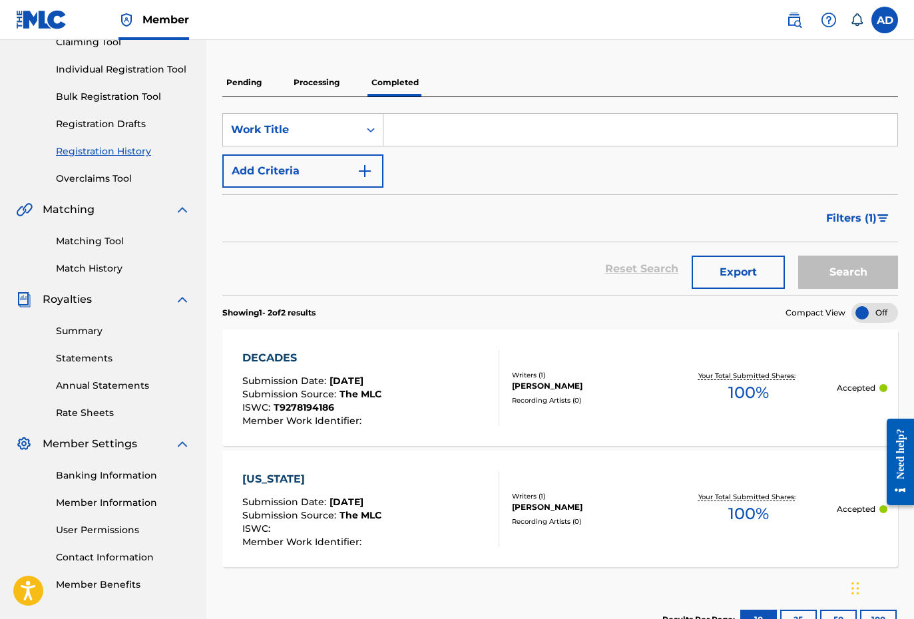
scroll to position [195, 0]
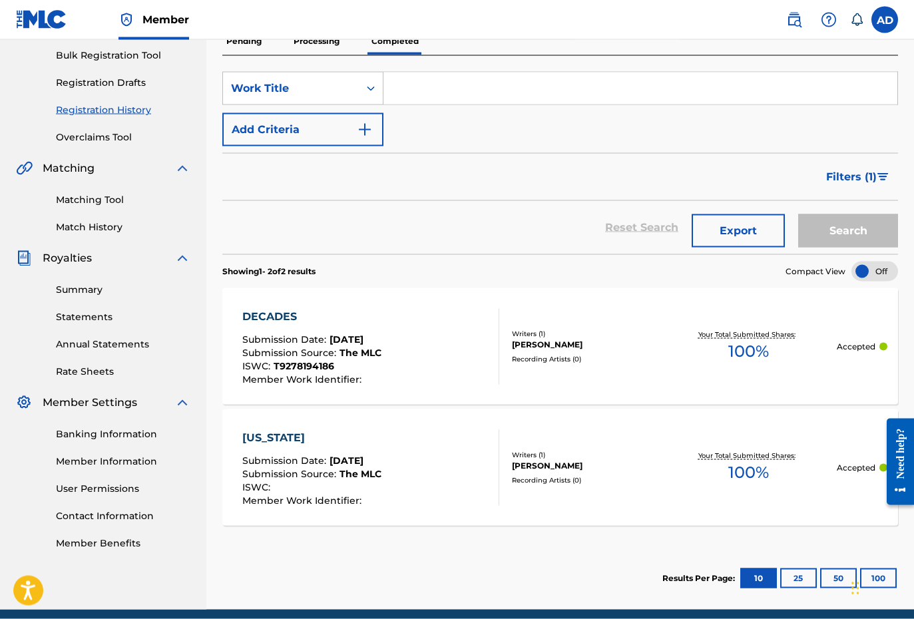
click at [288, 443] on div "[US_STATE]" at bounding box center [311, 438] width 139 height 16
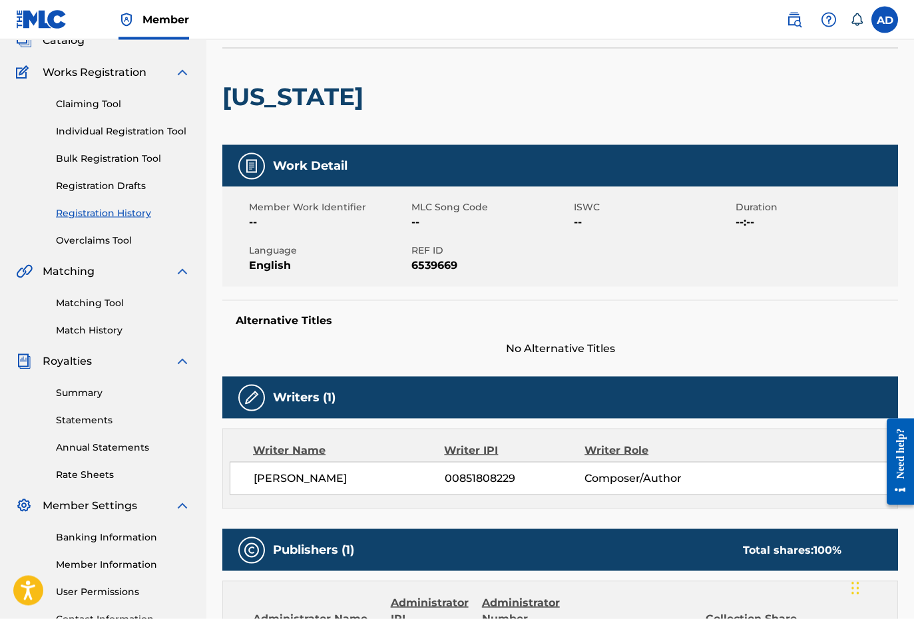
scroll to position [134, 0]
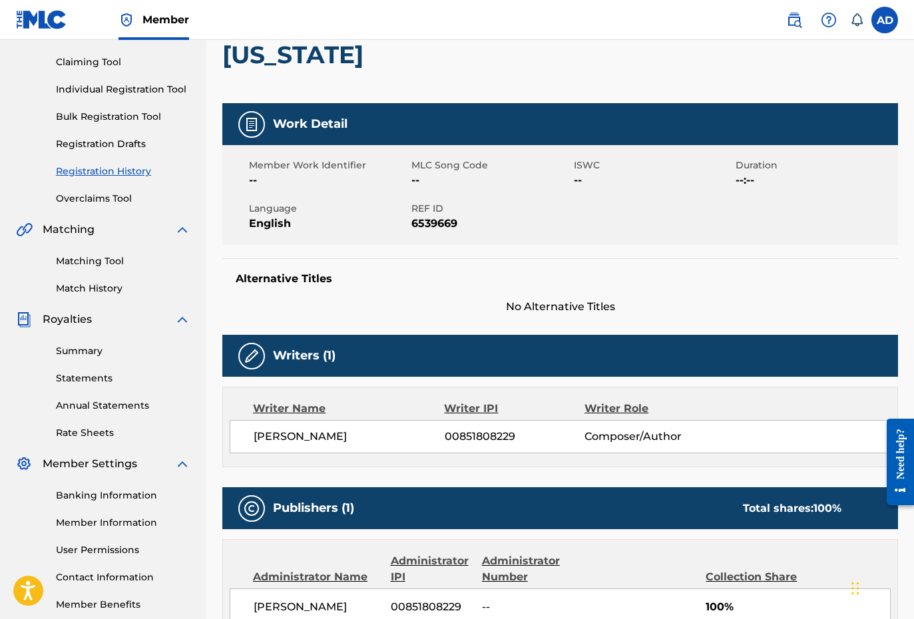
click at [518, 202] on span "REF ID" at bounding box center [490, 209] width 159 height 14
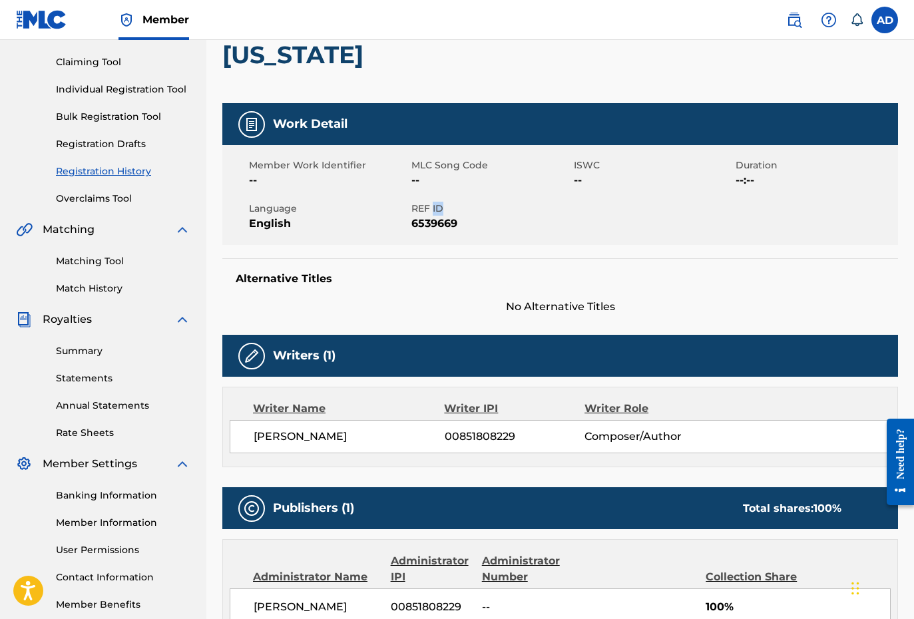
click at [401, 218] on span "English" at bounding box center [328, 224] width 159 height 16
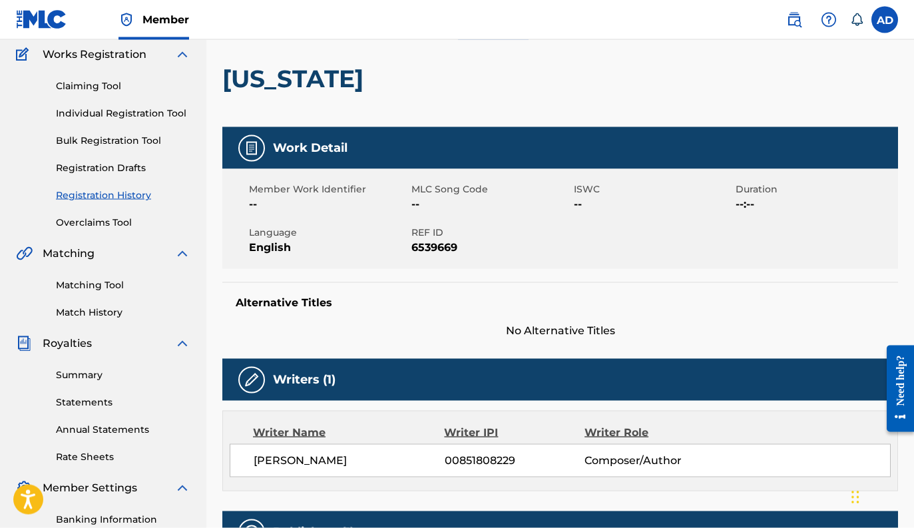
scroll to position [0, 0]
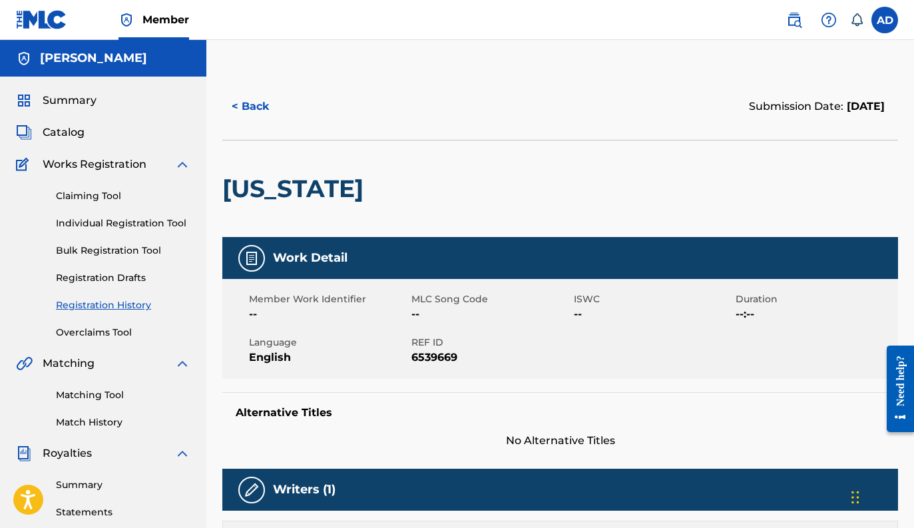
click at [94, 164] on span "Works Registration" at bounding box center [95, 164] width 104 height 16
click at [65, 134] on span "Catalog" at bounding box center [64, 132] width 42 height 16
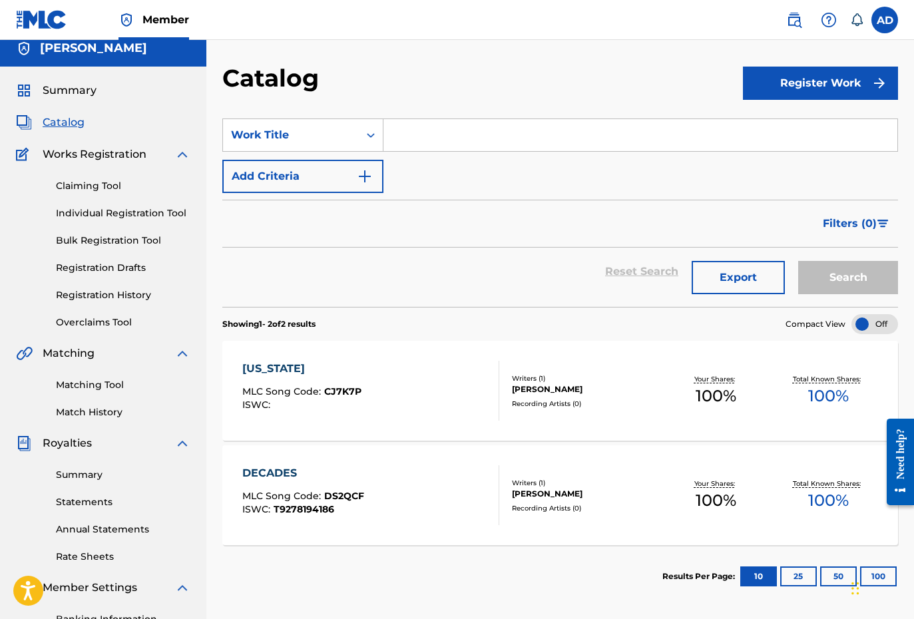
scroll to position [9, 0]
click at [293, 373] on div "[US_STATE]" at bounding box center [301, 369] width 119 height 16
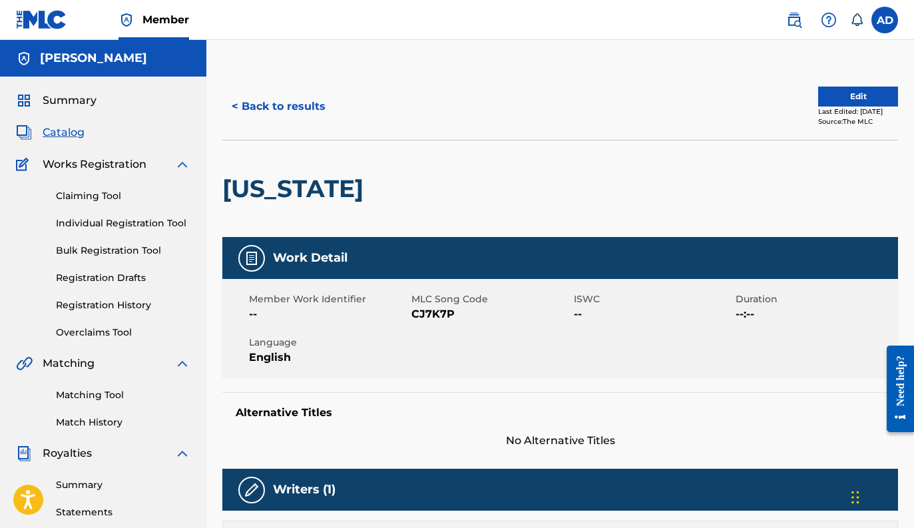
click at [262, 107] on button "< Back to results" at bounding box center [278, 106] width 112 height 33
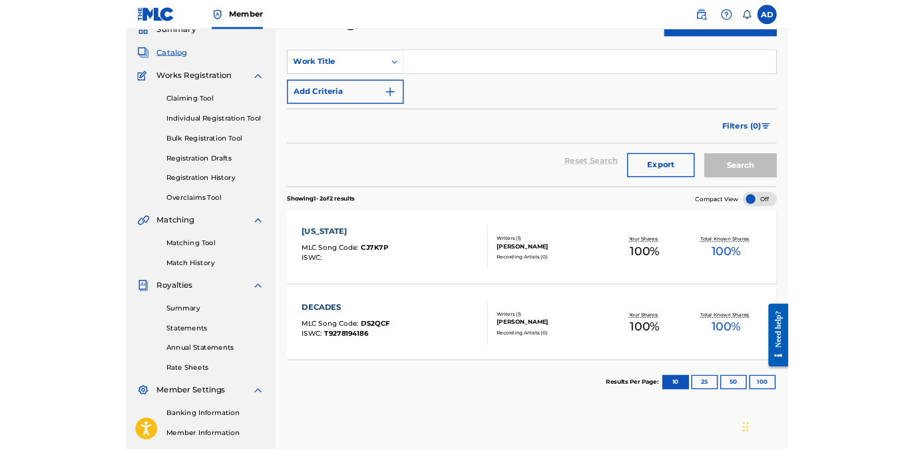
scroll to position [97, 0]
